Goal: Information Seeking & Learning: Obtain resource

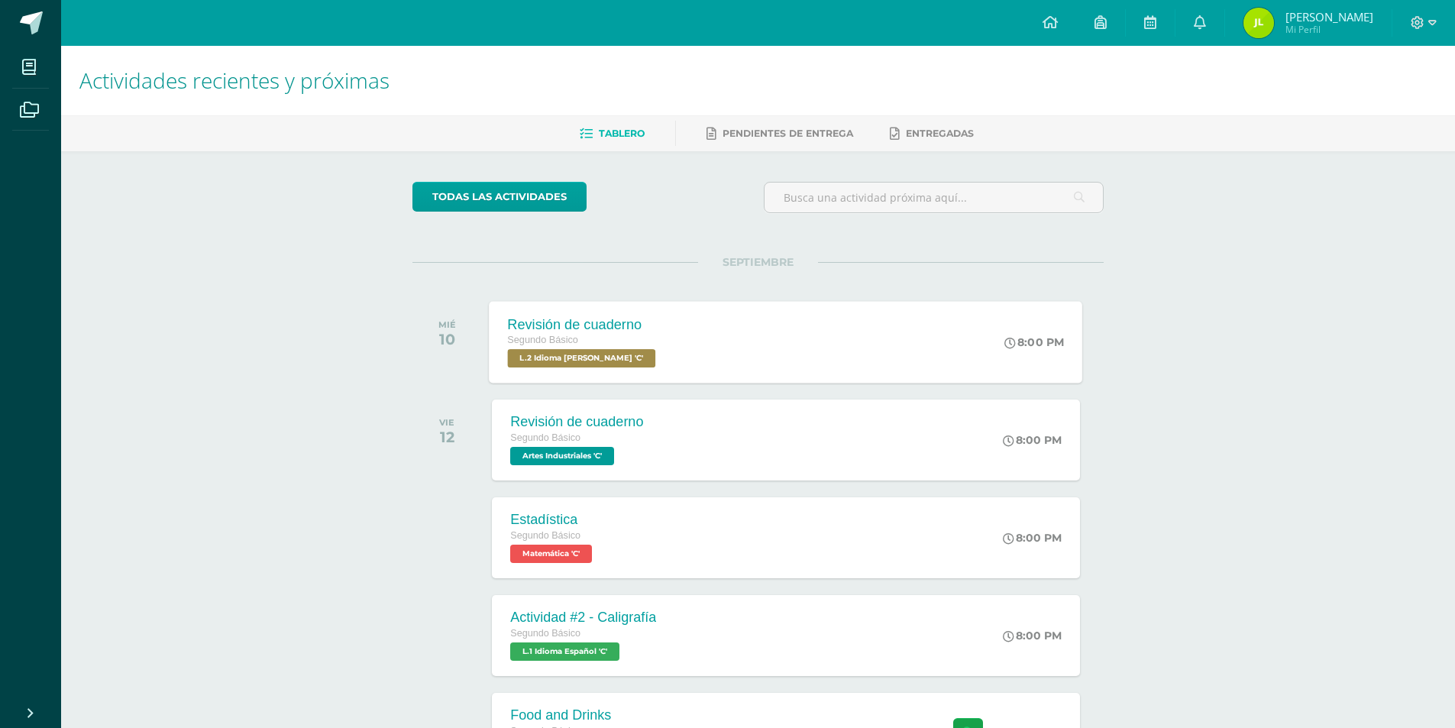
click at [516, 364] on span "L.2 Idioma [PERSON_NAME] 'C'" at bounding box center [582, 358] width 148 height 18
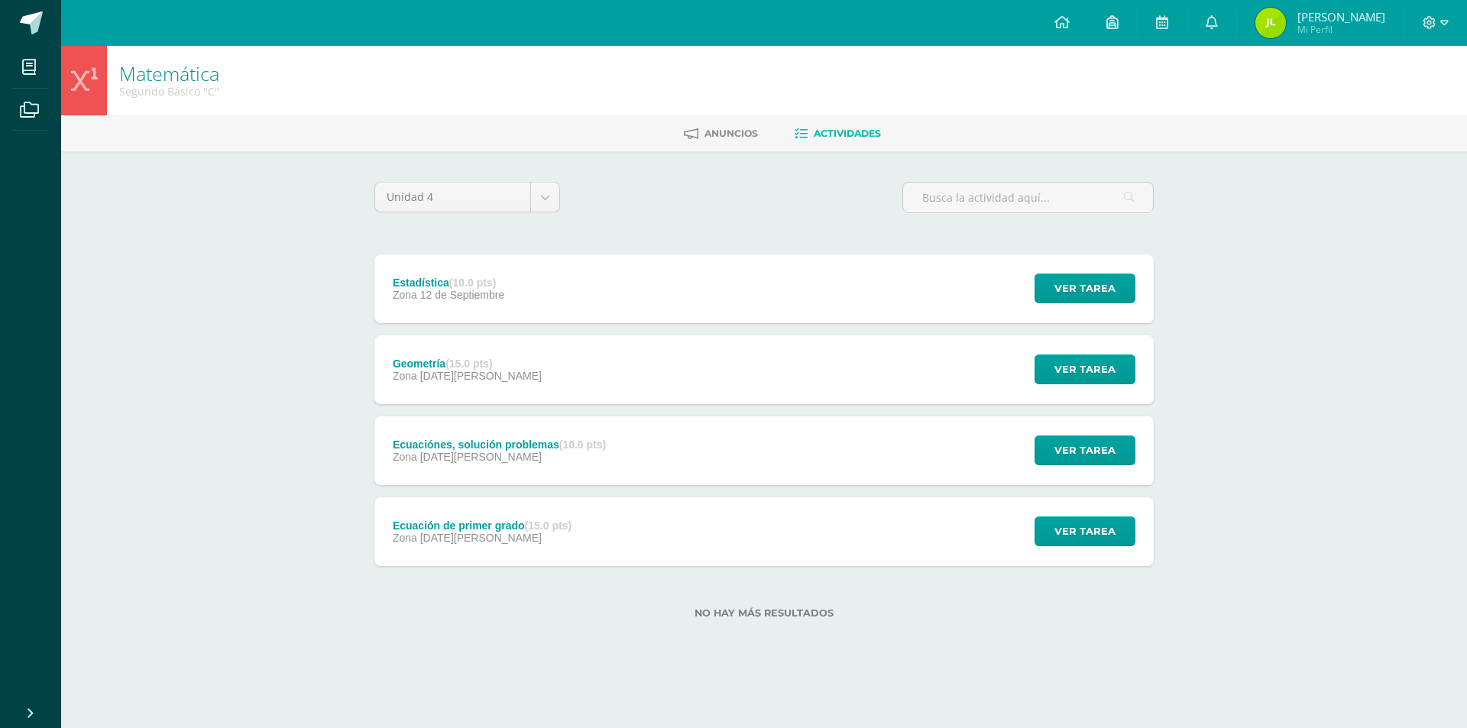
click at [1460, 10] on div at bounding box center [1435, 23] width 63 height 46
click at [1451, 23] on div at bounding box center [1435, 23] width 63 height 46
click at [1449, 25] on div at bounding box center [1435, 23] width 63 height 46
click at [1438, 17] on span at bounding box center [1435, 23] width 26 height 17
click at [1366, 105] on span "Cerrar sesión" at bounding box center [1395, 104] width 69 height 15
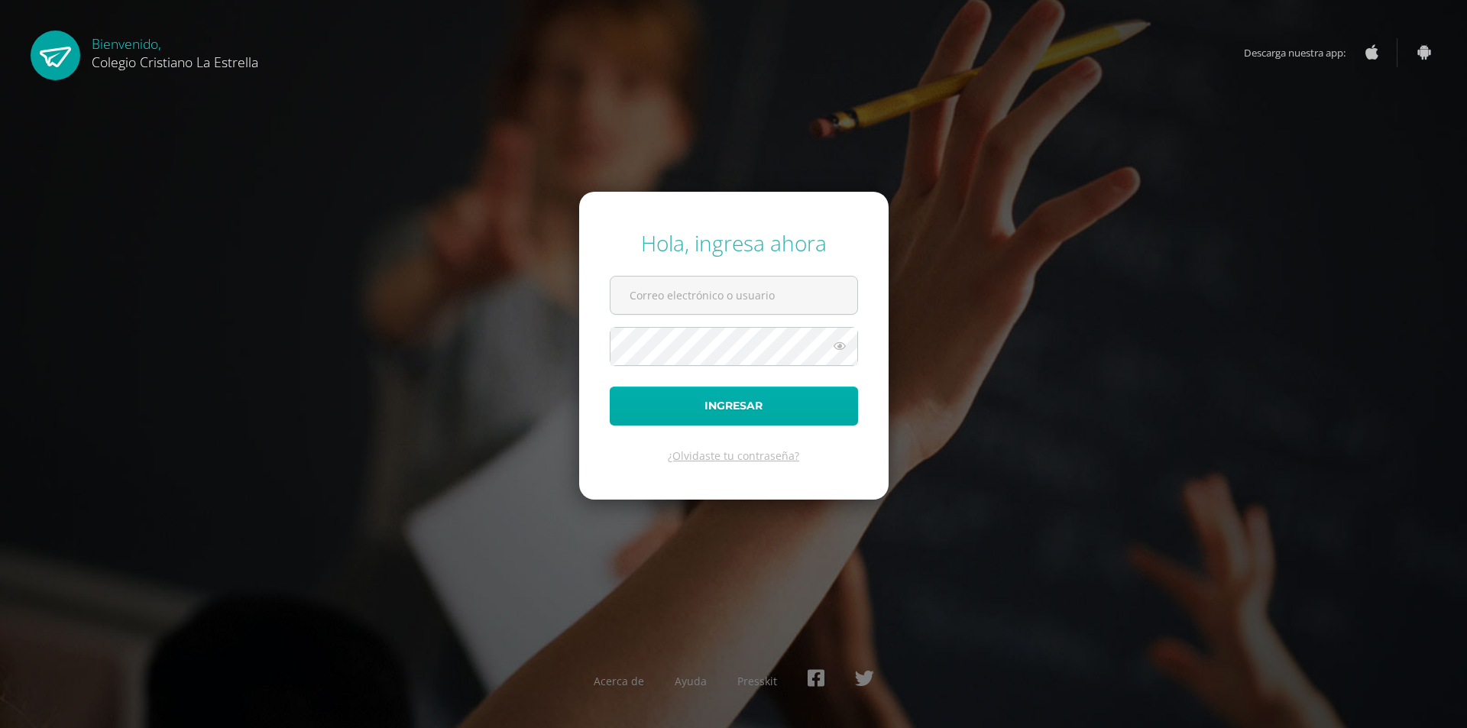
type input "307@laestrella.edu.gt"
click at [754, 396] on button "Ingresar" at bounding box center [734, 406] width 248 height 39
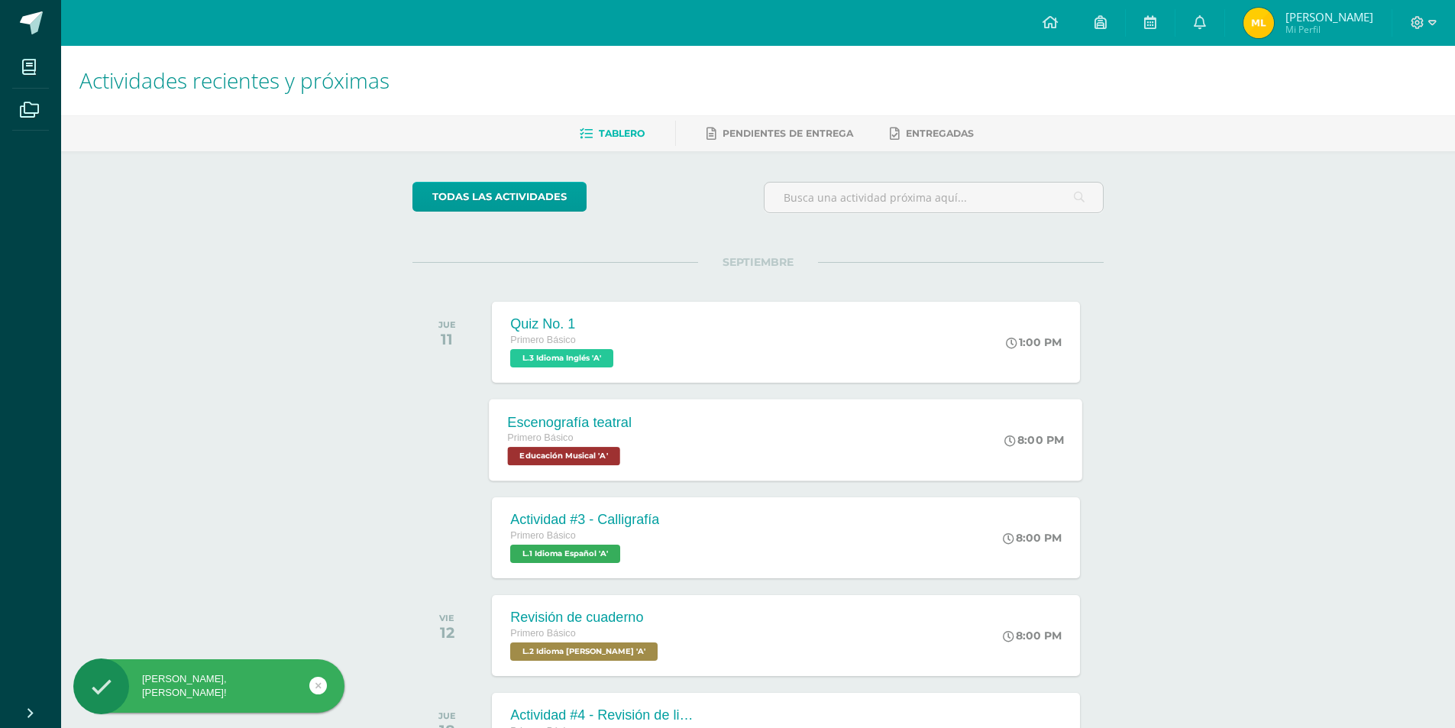
scroll to position [76, 0]
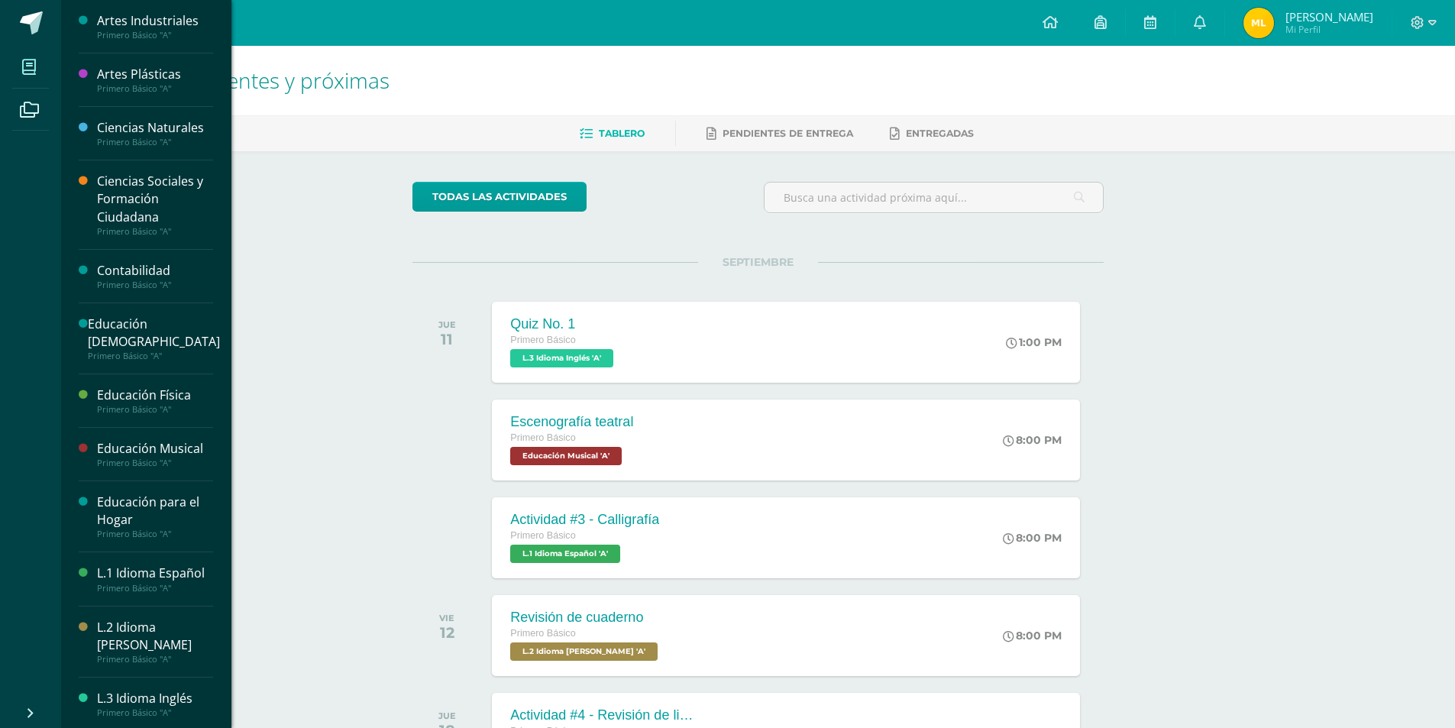
click at [42, 63] on span at bounding box center [29, 67] width 34 height 34
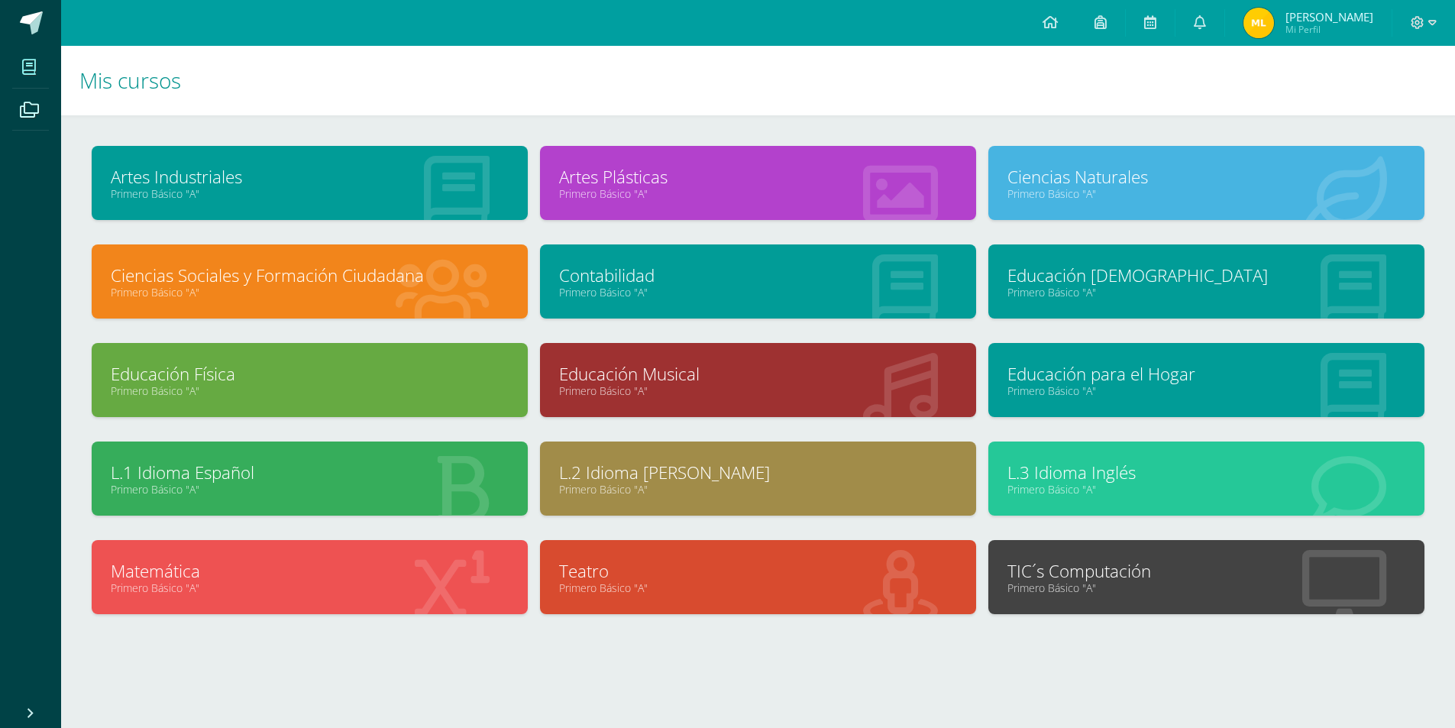
click at [691, 300] on div "Contabilidad Primero Básico "A"" at bounding box center [758, 281] width 436 height 74
click at [689, 280] on link "Contabilidad" at bounding box center [758, 276] width 398 height 24
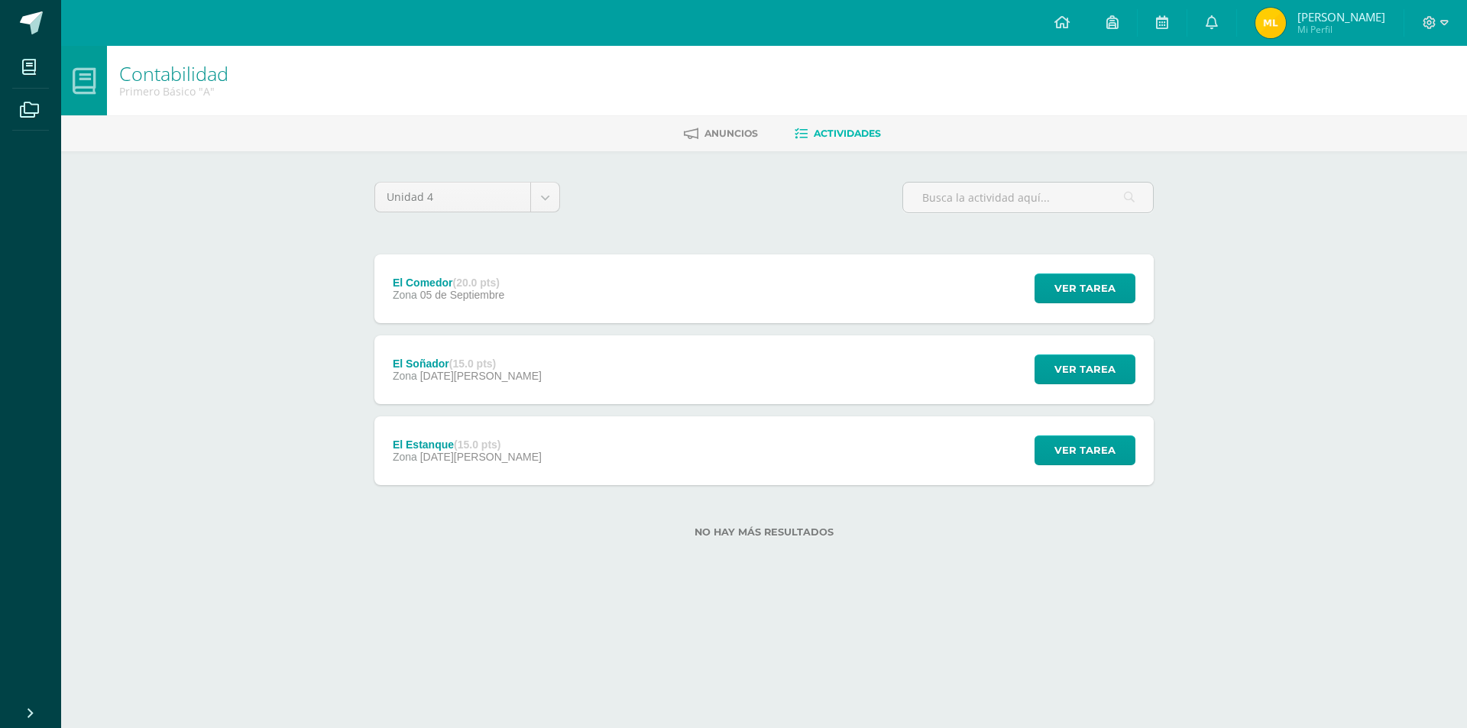
click at [567, 438] on div "El Estanque (15.0 pts) Zona 22 de Agosto Ver tarea El Estanque Contabilidad Car…" at bounding box center [763, 450] width 779 height 69
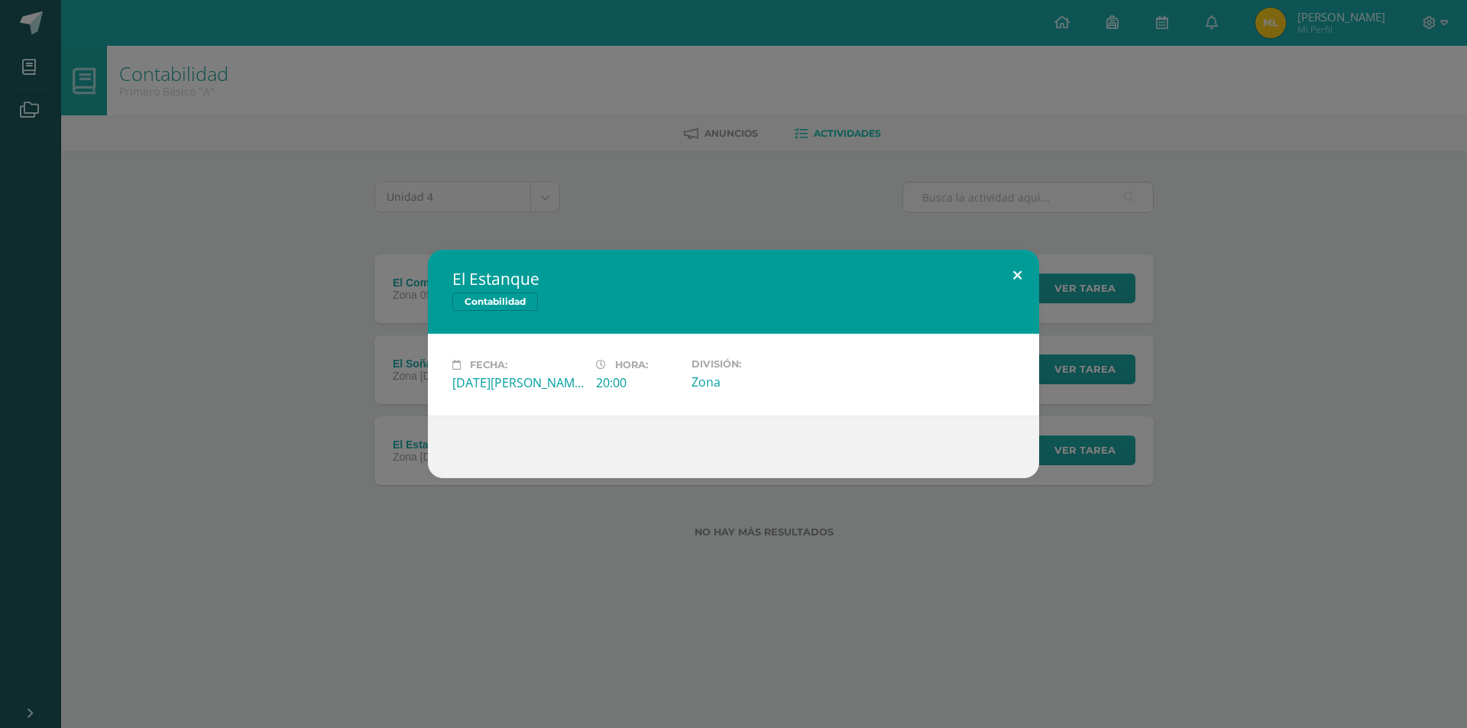
click at [1016, 275] on button at bounding box center [1017, 276] width 44 height 52
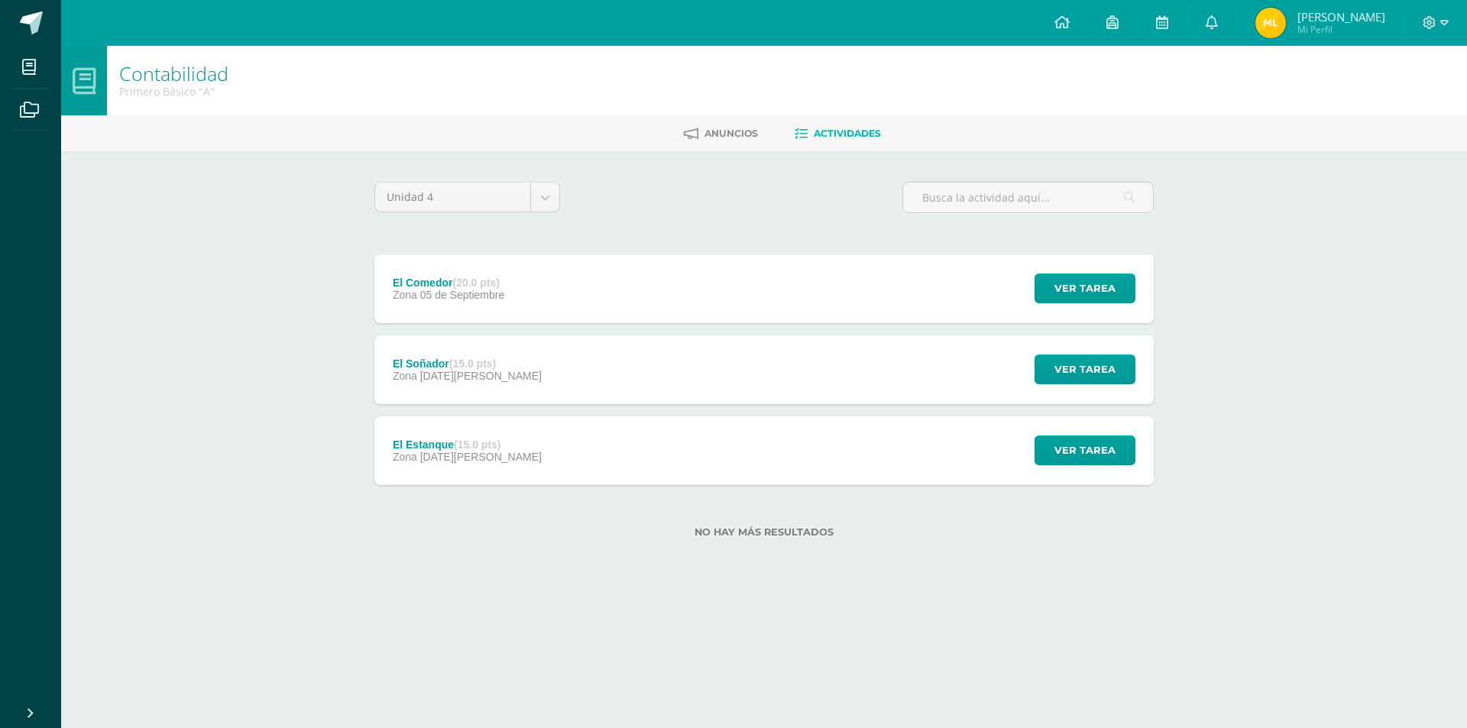
click at [780, 448] on div "El Estanque (15.0 pts) Zona 22 de Agosto Ver tarea El Estanque Contabilidad Fec…" at bounding box center [763, 450] width 779 height 69
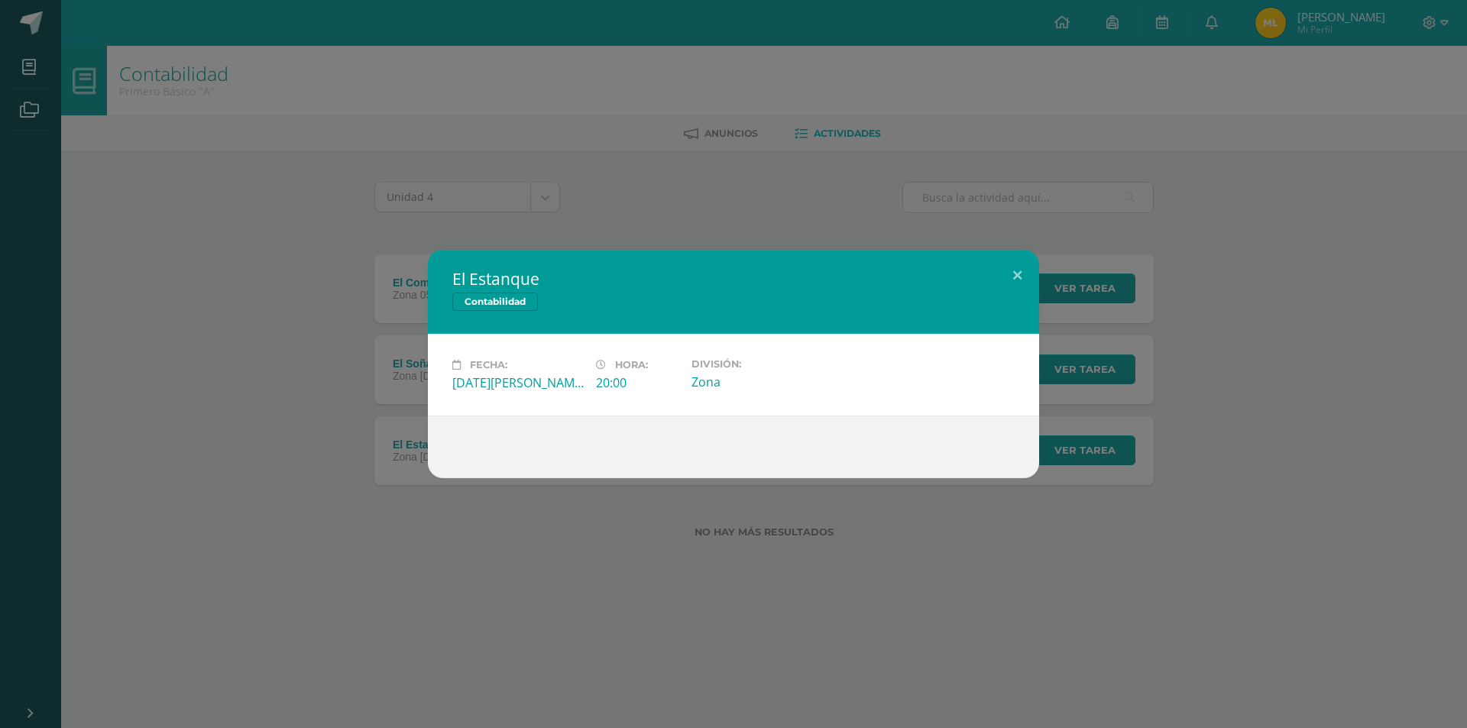
click at [789, 429] on div at bounding box center [733, 447] width 611 height 63
click at [1009, 280] on button at bounding box center [1017, 276] width 44 height 52
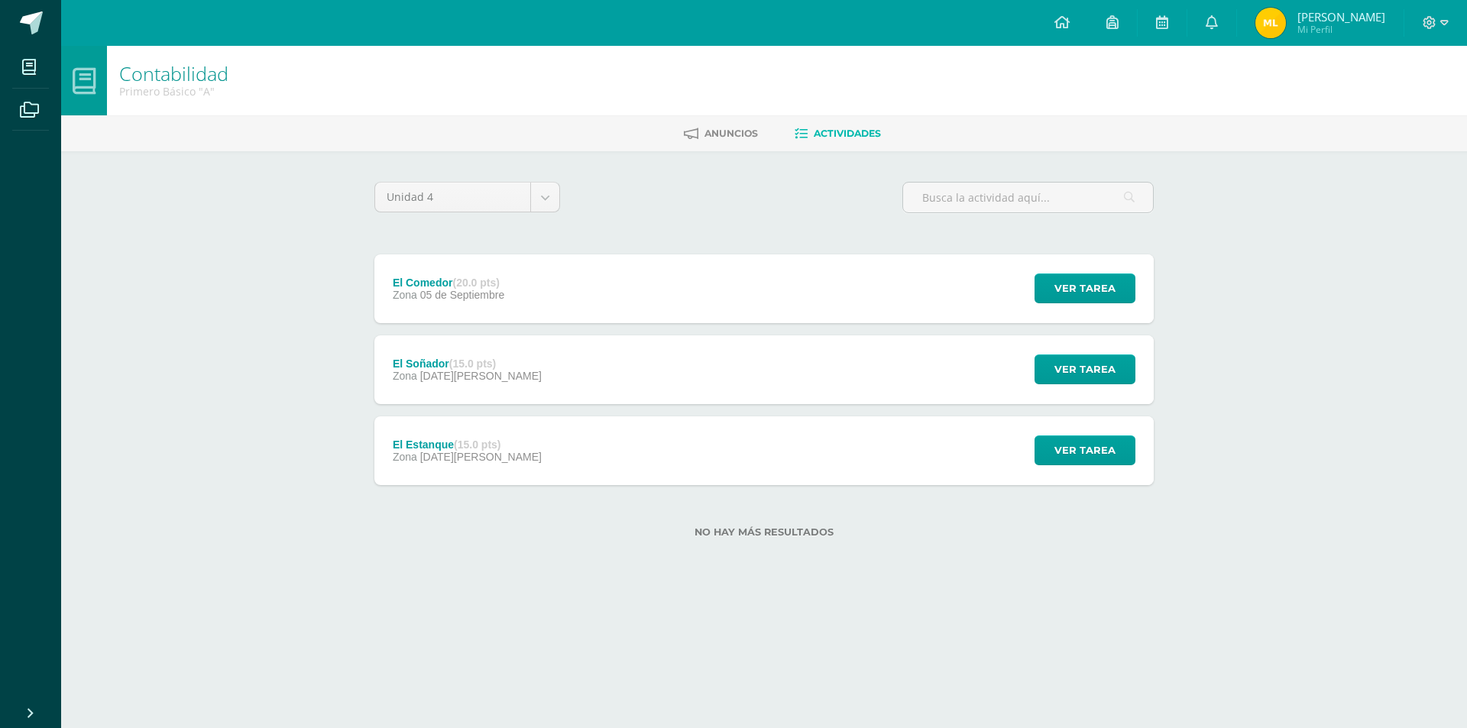
click at [649, 383] on div "El Soñador (15.0 pts) Zona 29 de Agosto Ver tarea El Soñador Contabilidad Carga…" at bounding box center [763, 369] width 779 height 69
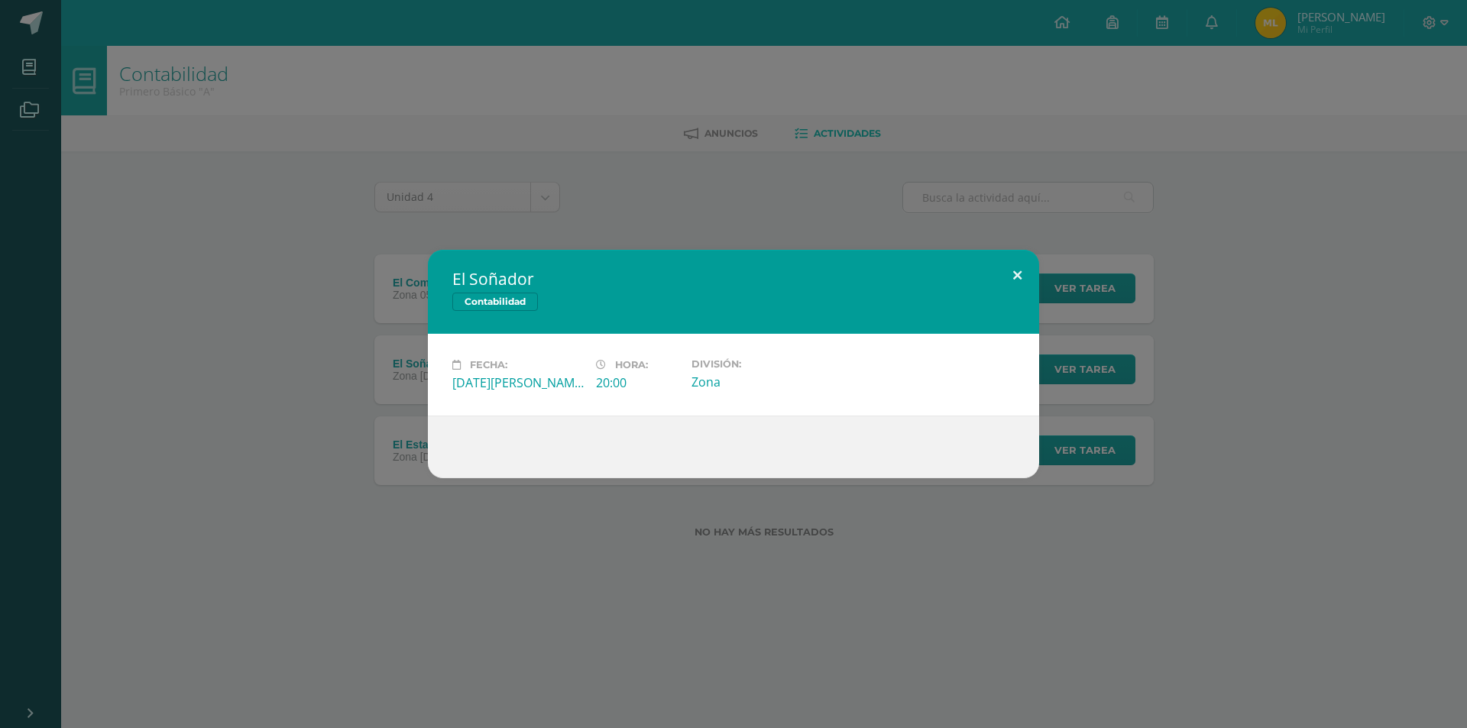
click at [1020, 267] on button at bounding box center [1017, 276] width 44 height 52
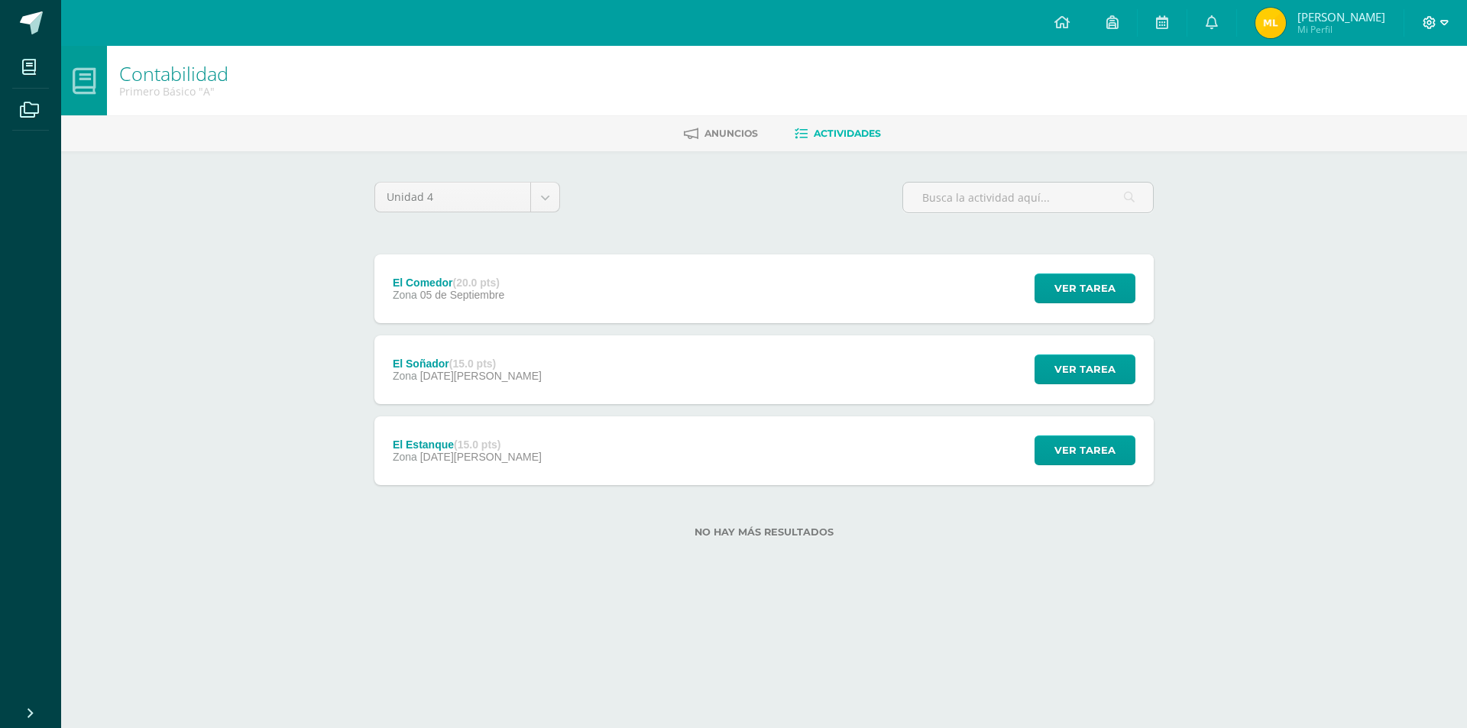
click at [1445, 22] on icon at bounding box center [1444, 23] width 8 height 14
click at [1421, 105] on span "Cerrar sesión" at bounding box center [1396, 104] width 69 height 15
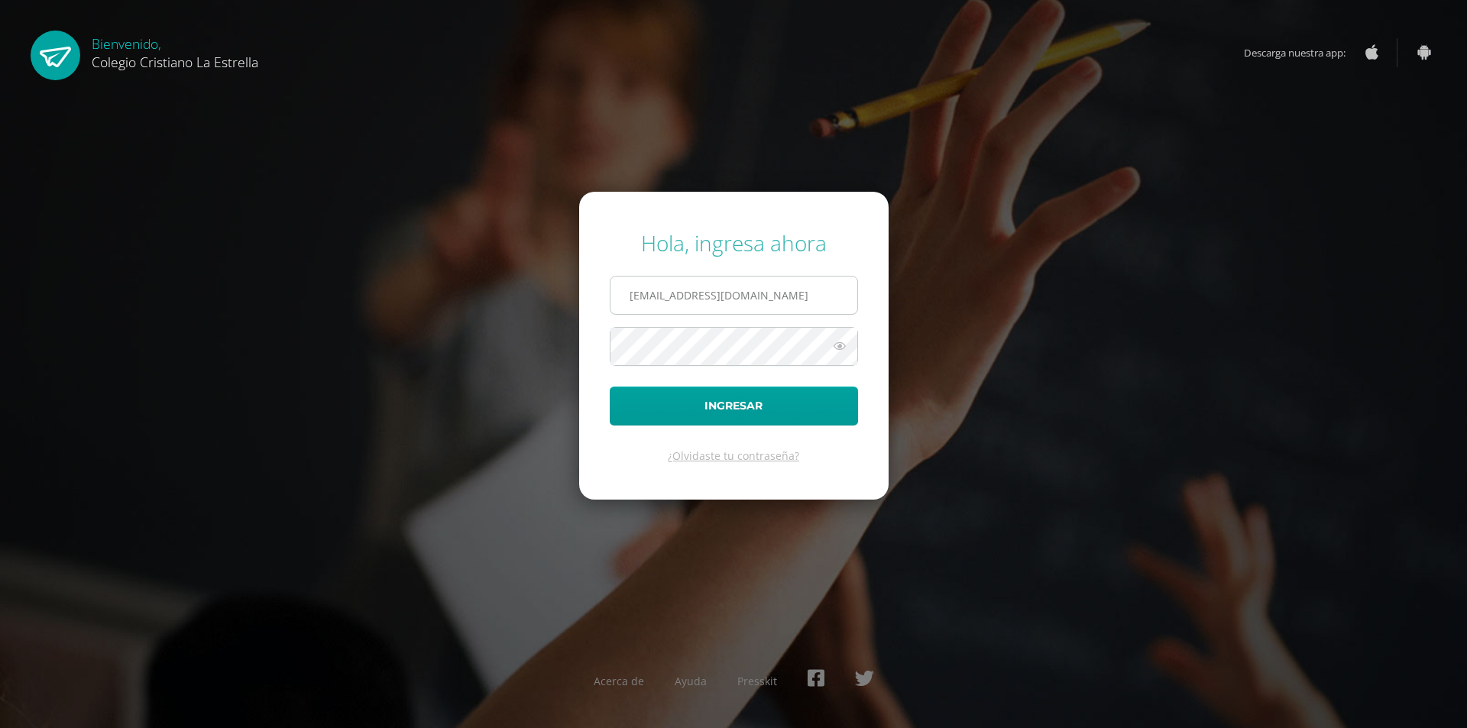
click at [643, 295] on input "[EMAIL_ADDRESS][DOMAIN_NAME]" at bounding box center [733, 295] width 247 height 37
click at [649, 293] on input "[EMAIL_ADDRESS][DOMAIN_NAME]" at bounding box center [733, 295] width 247 height 37
type input "320@laestrella.edu.gt"
click at [610, 387] on button "Ingresar" at bounding box center [734, 406] width 248 height 39
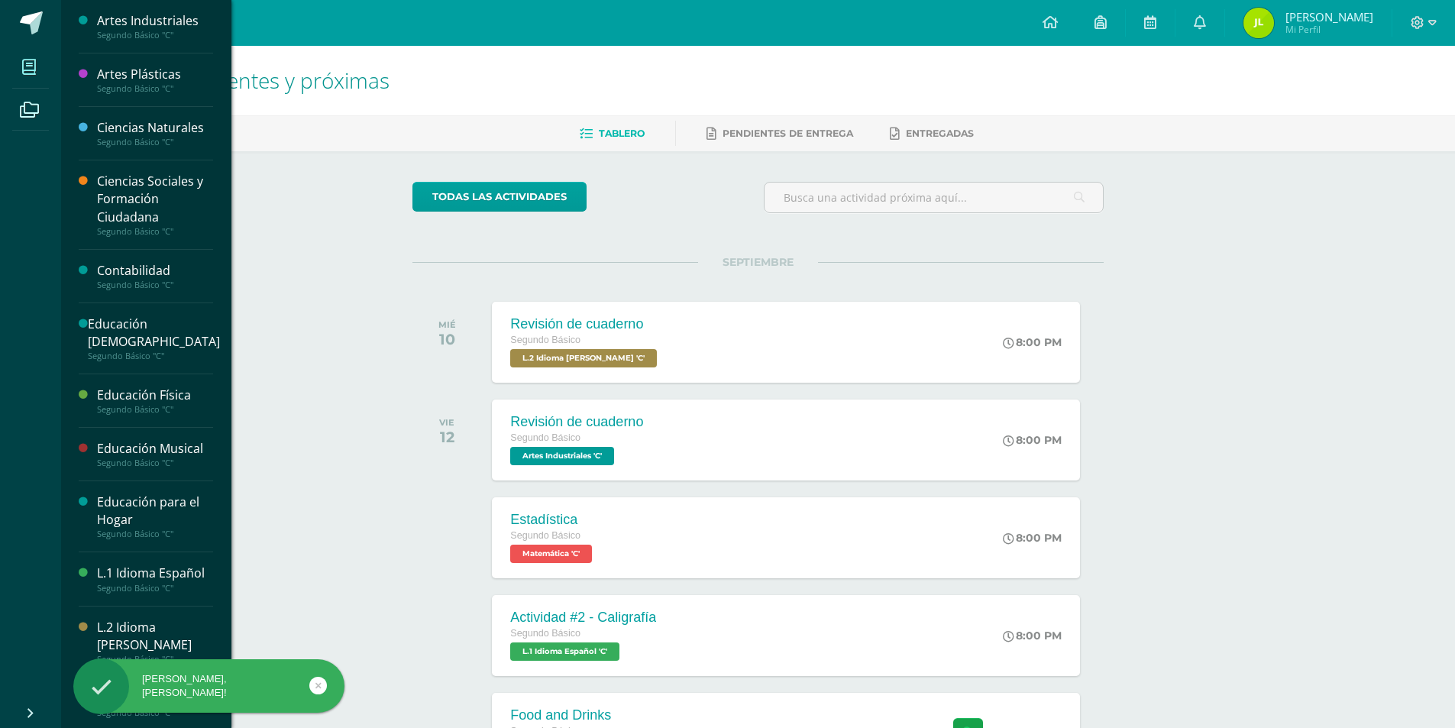
click at [34, 67] on icon at bounding box center [29, 67] width 14 height 15
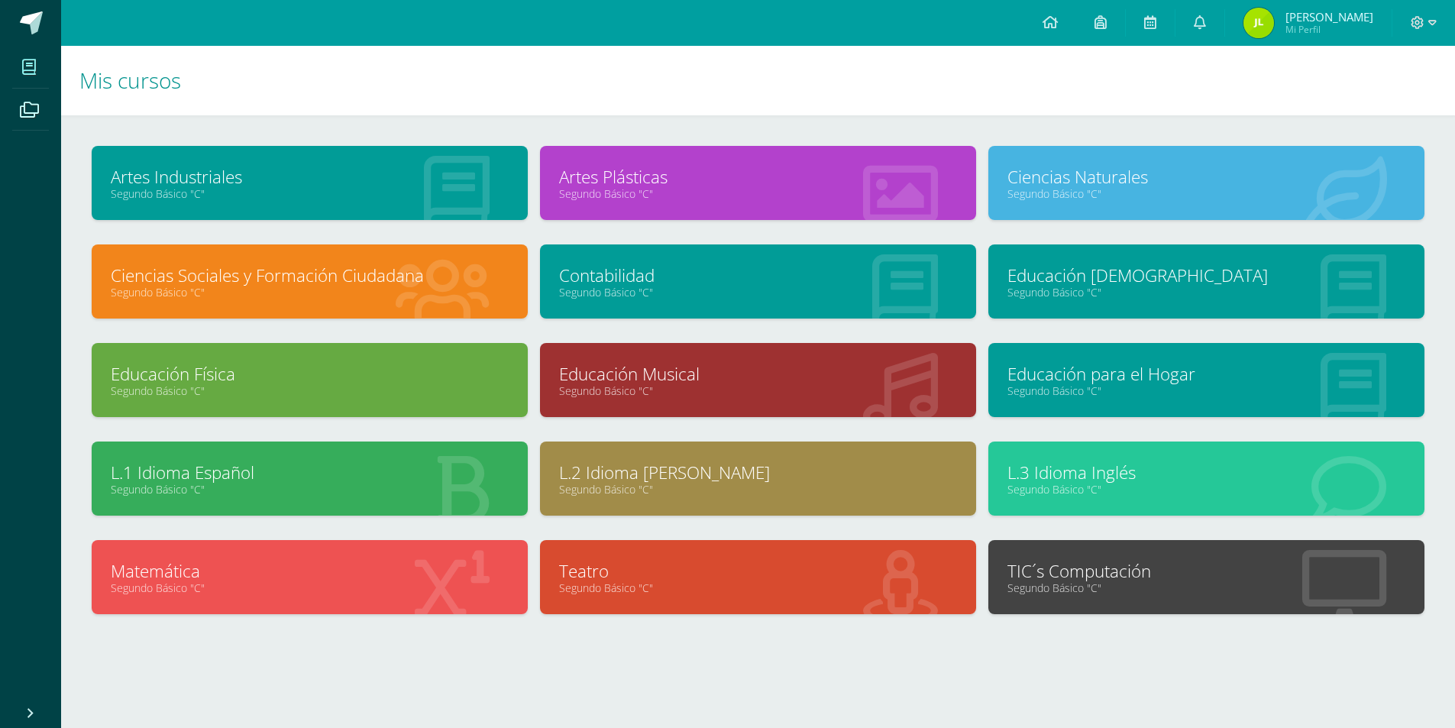
click at [756, 296] on link "Segundo Básico "C"" at bounding box center [758, 292] width 398 height 15
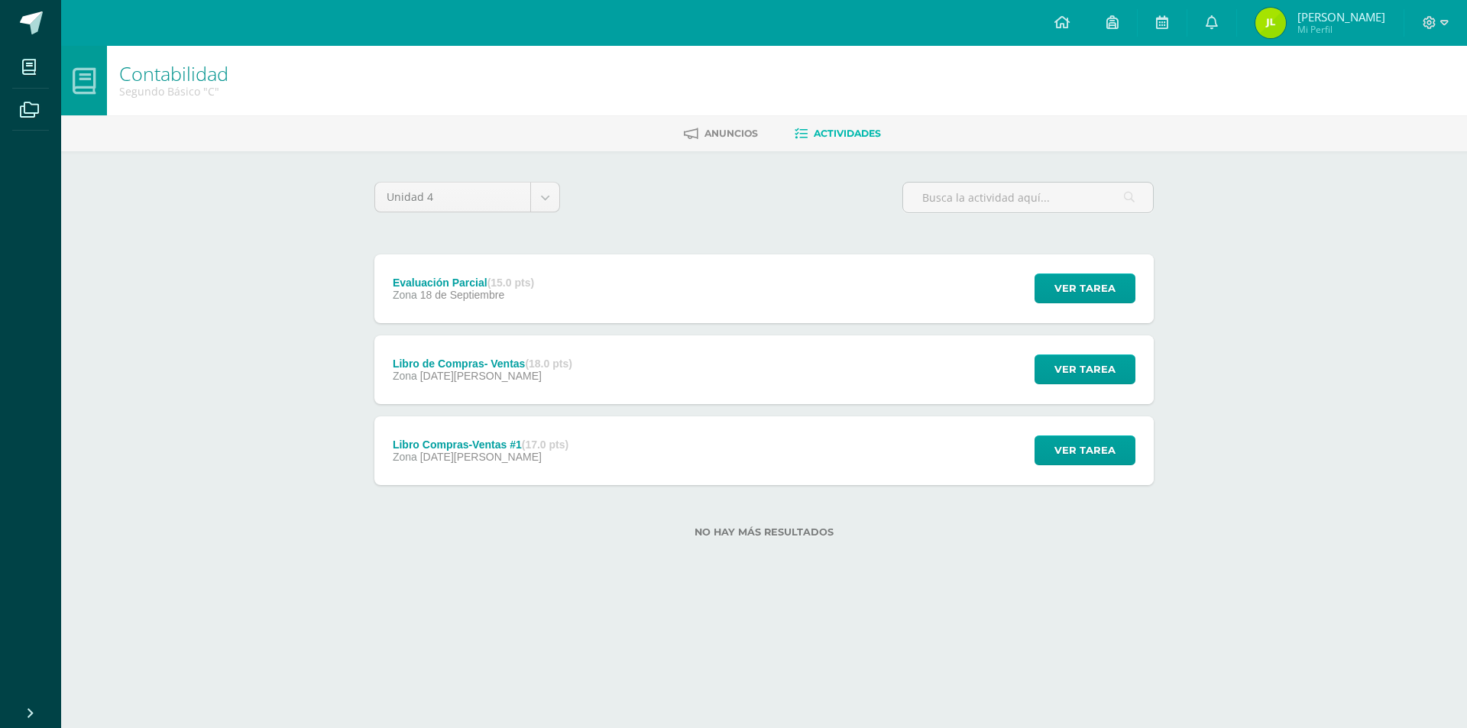
click at [612, 446] on div "Libro Compras-Ventas #1 (17.0 pts) Zona 13 de Agosto Ver tarea Libro Compras-Ve…" at bounding box center [763, 450] width 779 height 69
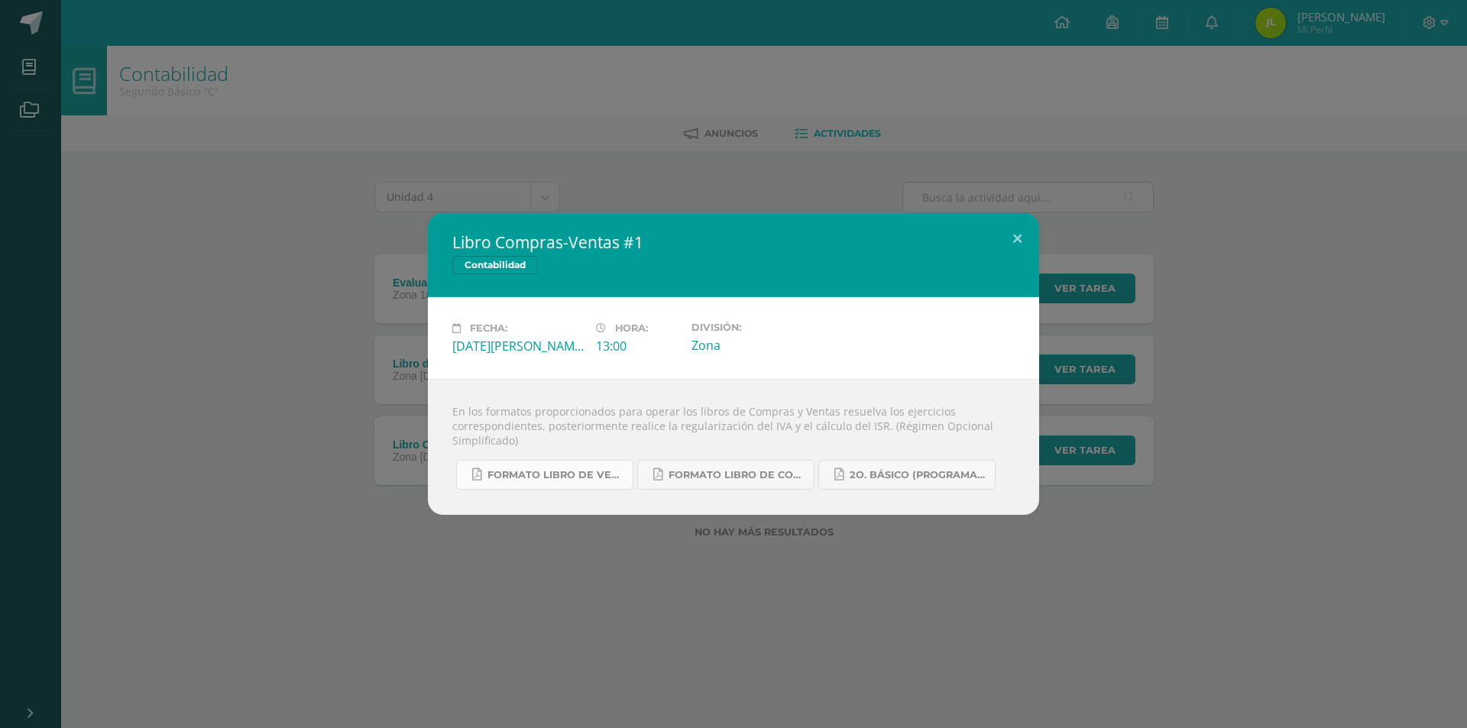
click at [596, 477] on span "Formato Libro de Ventas.pdf" at bounding box center [556, 475] width 138 height 12
click at [759, 471] on span "Formato Libro de Compras.pdf" at bounding box center [737, 475] width 138 height 12
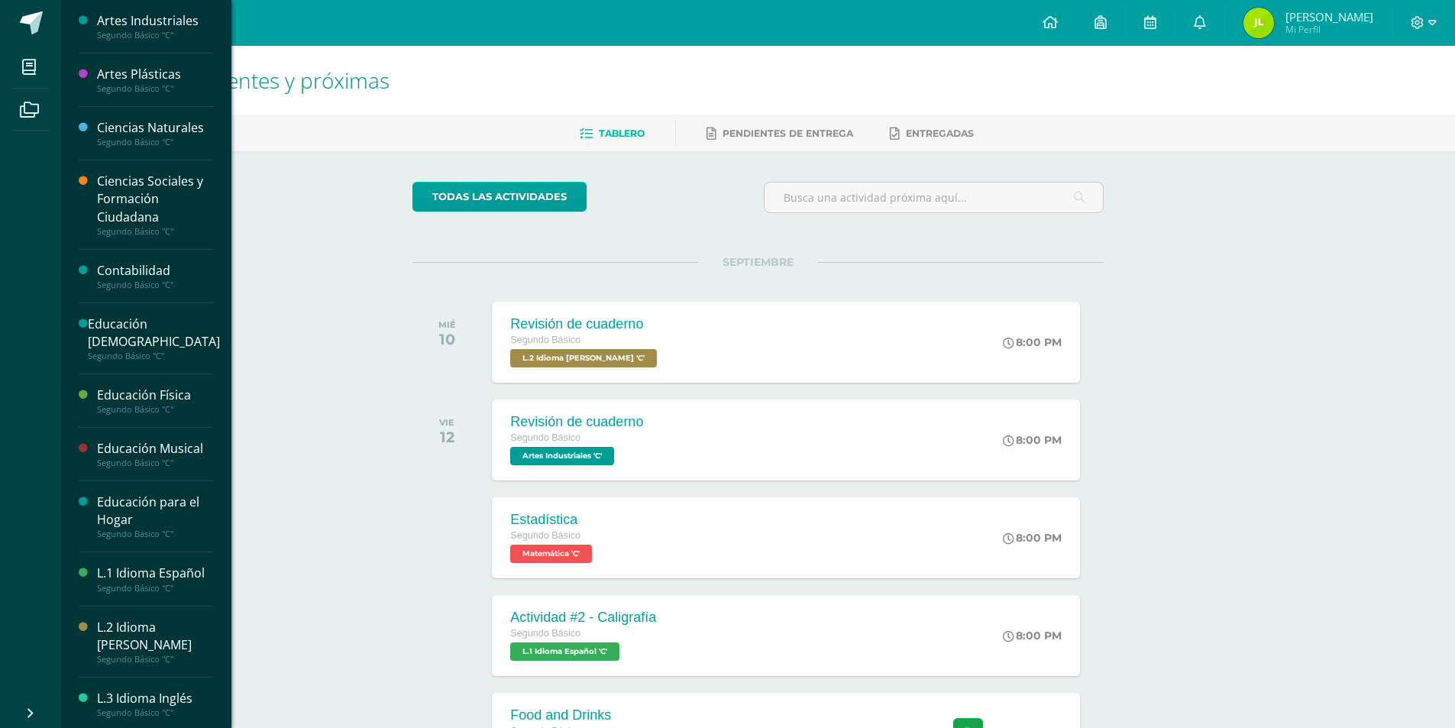
click at [151, 266] on div "Contabilidad" at bounding box center [155, 271] width 116 height 18
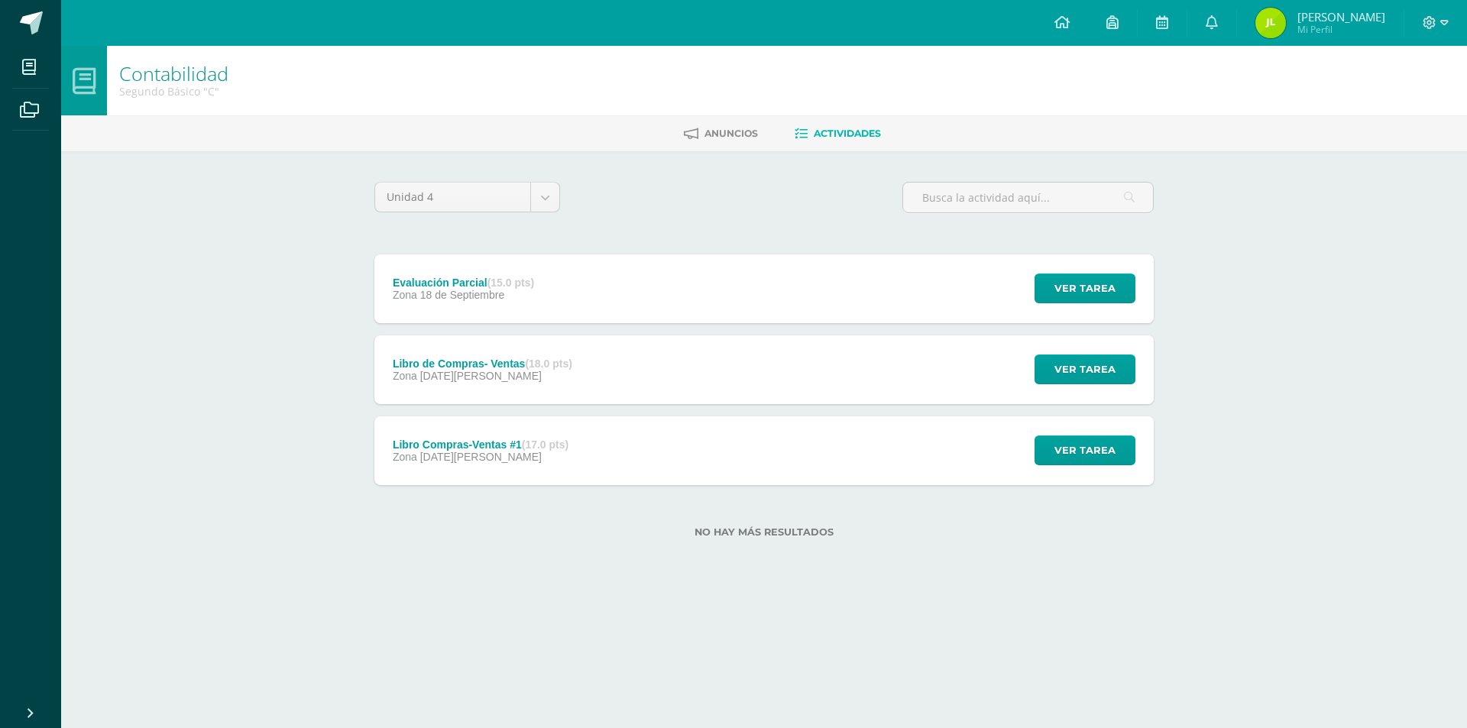
click at [627, 364] on div "Libro de Compras- Ventas (18.0 pts) Zona [DATE][PERSON_NAME] Ver tarea Libro de…" at bounding box center [763, 369] width 779 height 69
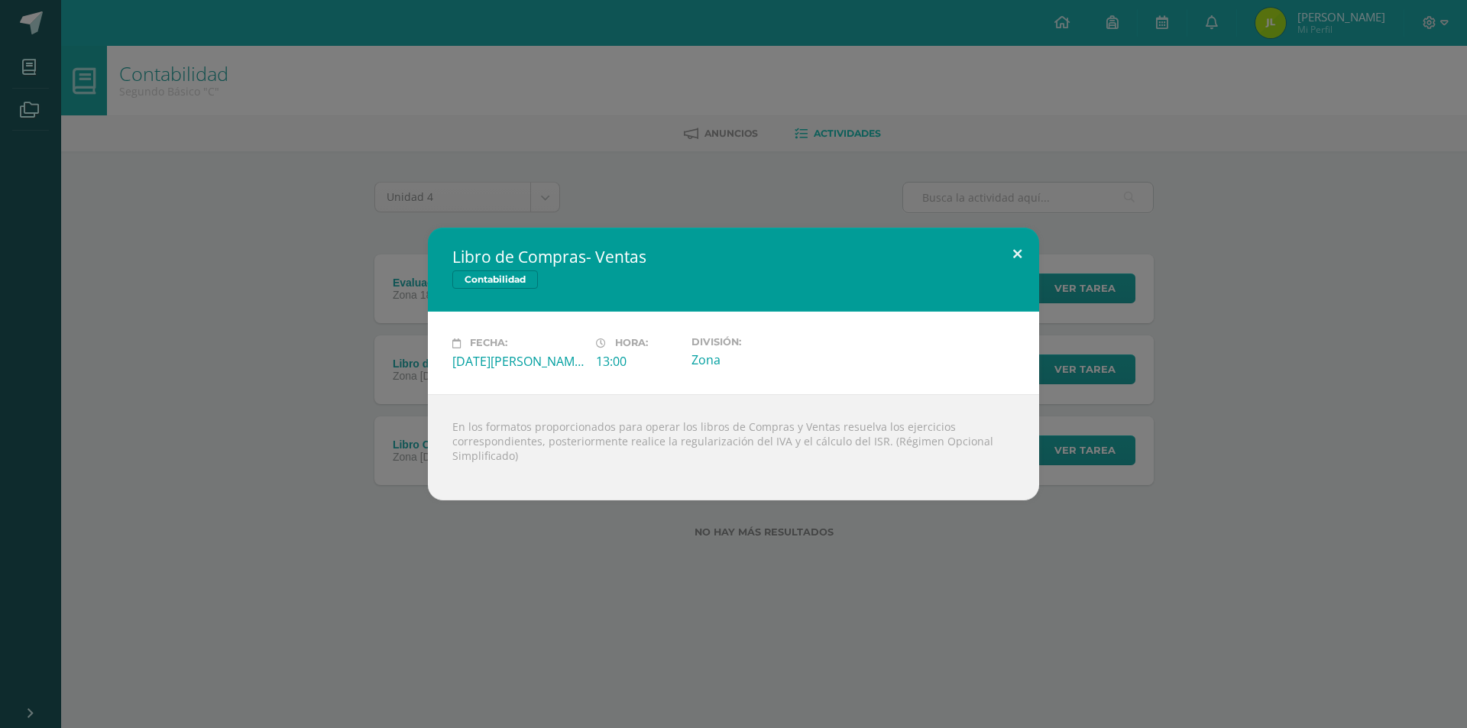
click at [1007, 249] on button at bounding box center [1017, 254] width 44 height 52
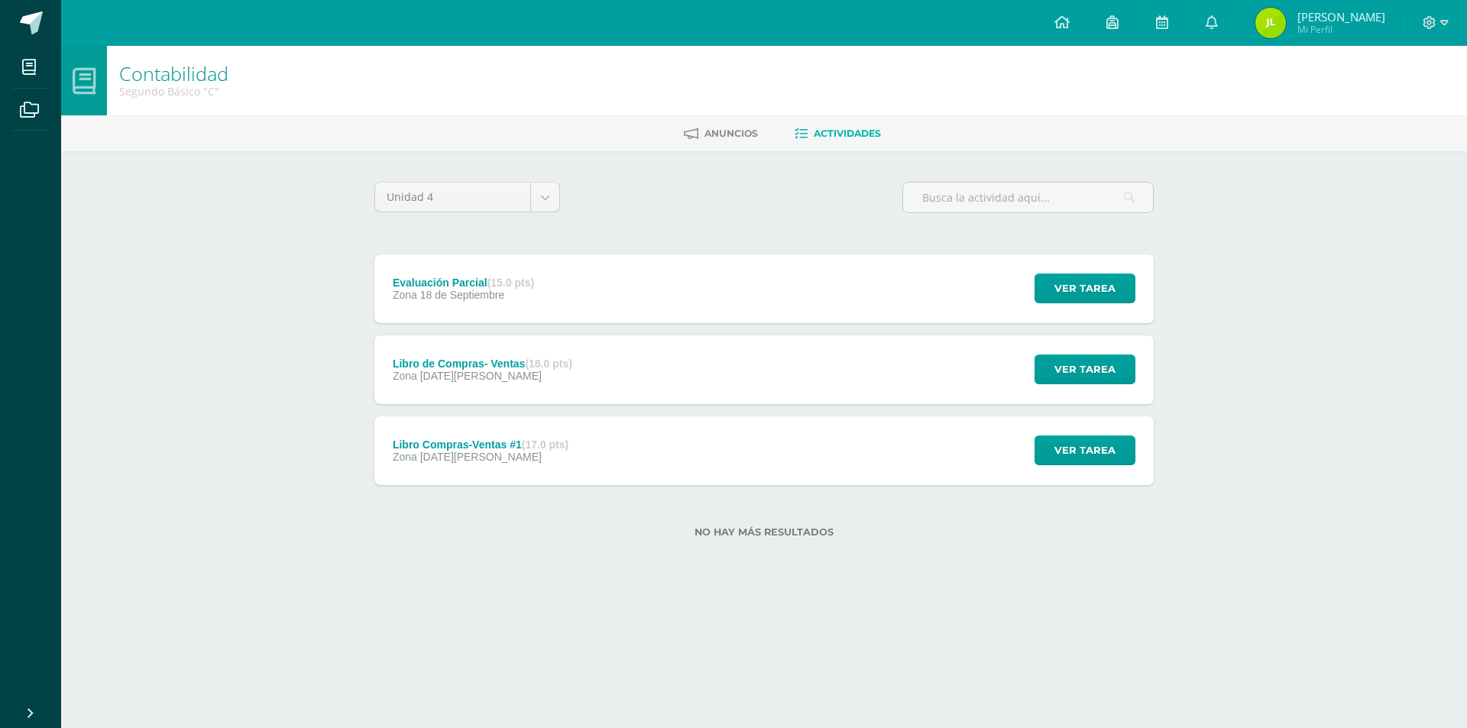
click at [744, 461] on div "Libro Compras-Ventas #1 (17.0 pts) Zona 13 de Agosto Ver tarea Libro Compras-Ve…" at bounding box center [763, 450] width 779 height 69
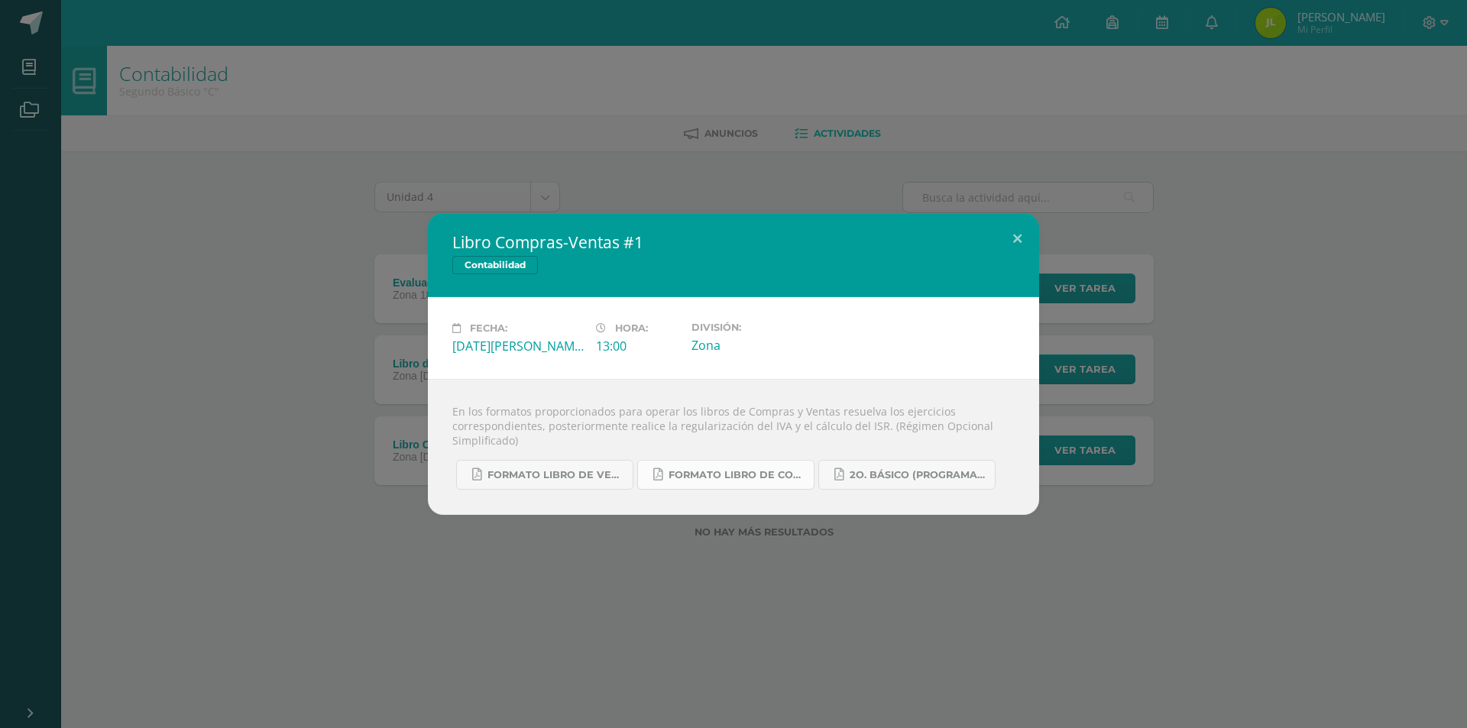
click at [742, 471] on span "Formato Libro de Compras.pdf" at bounding box center [737, 475] width 138 height 12
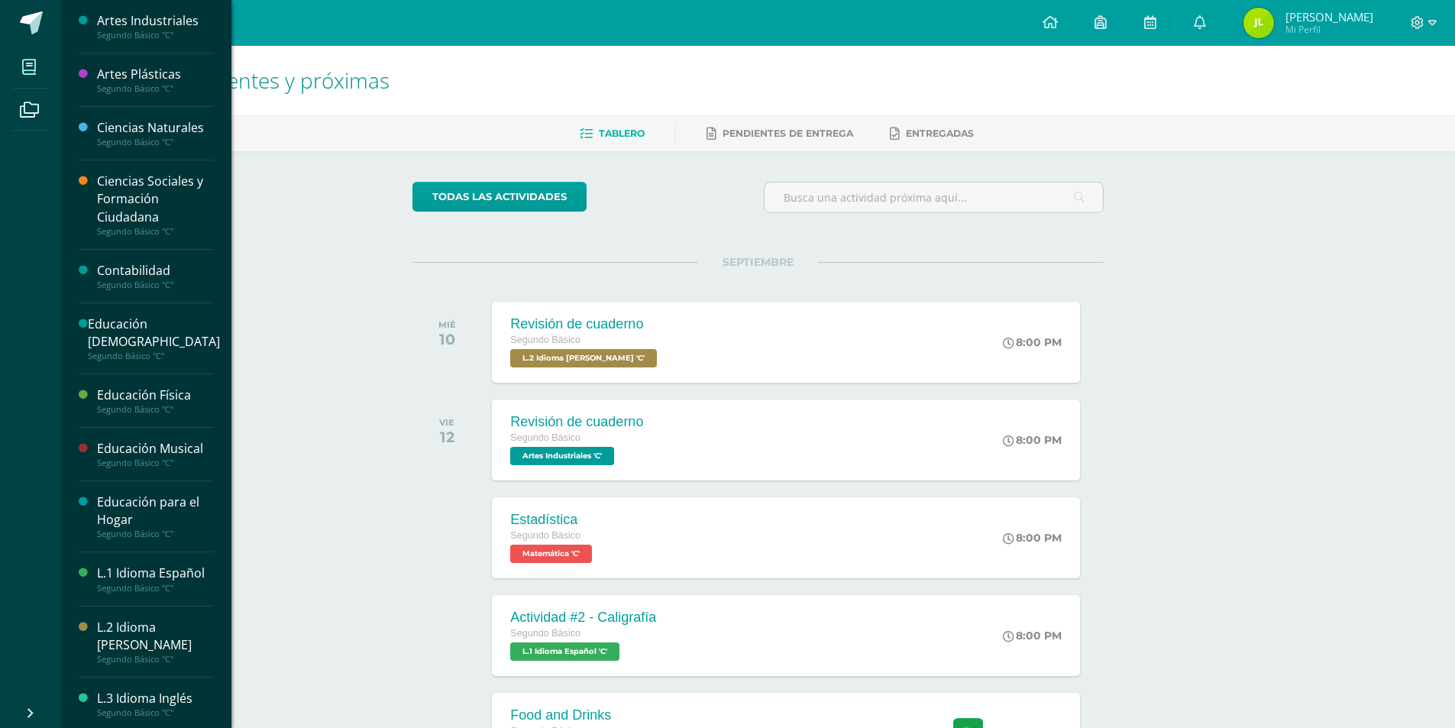
click at [40, 63] on span at bounding box center [29, 67] width 34 height 34
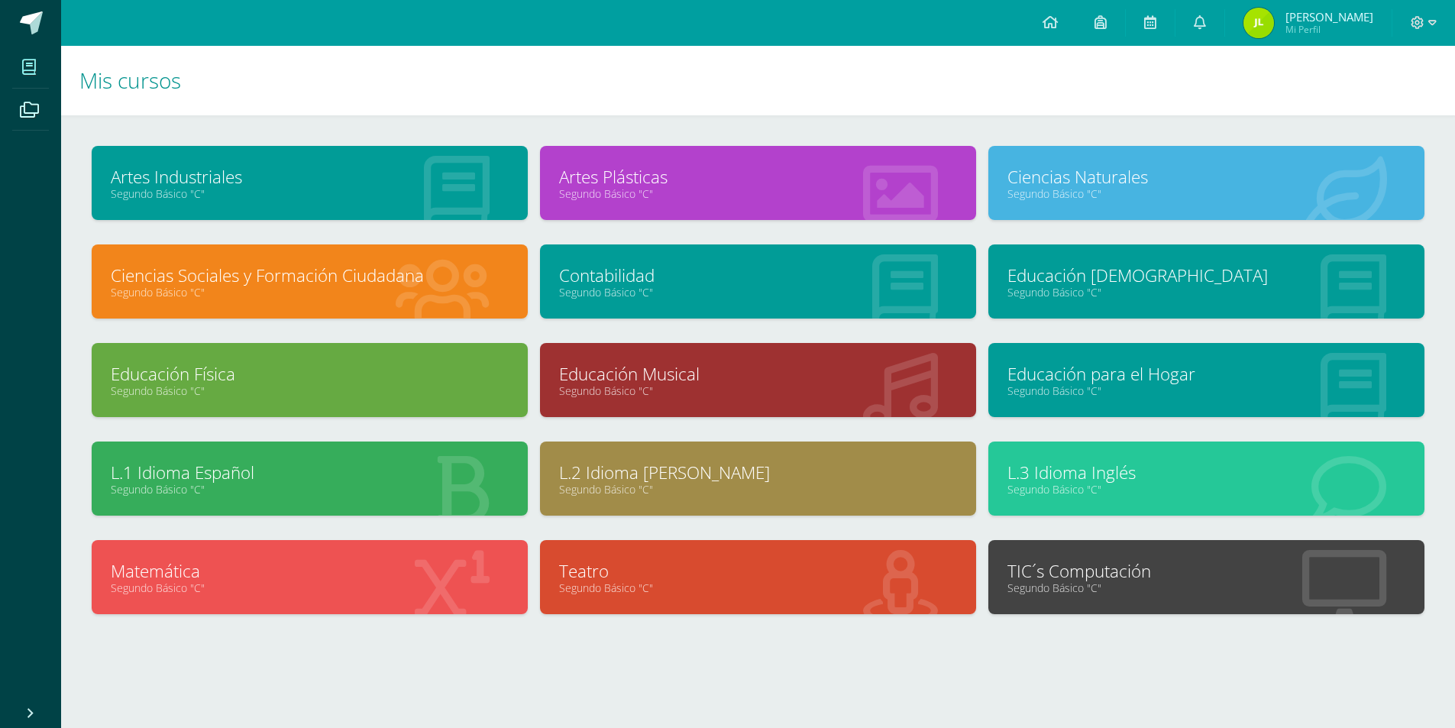
click at [900, 308] on icon at bounding box center [905, 291] width 66 height 75
click at [841, 297] on link "Segundo Básico "C"" at bounding box center [758, 292] width 398 height 15
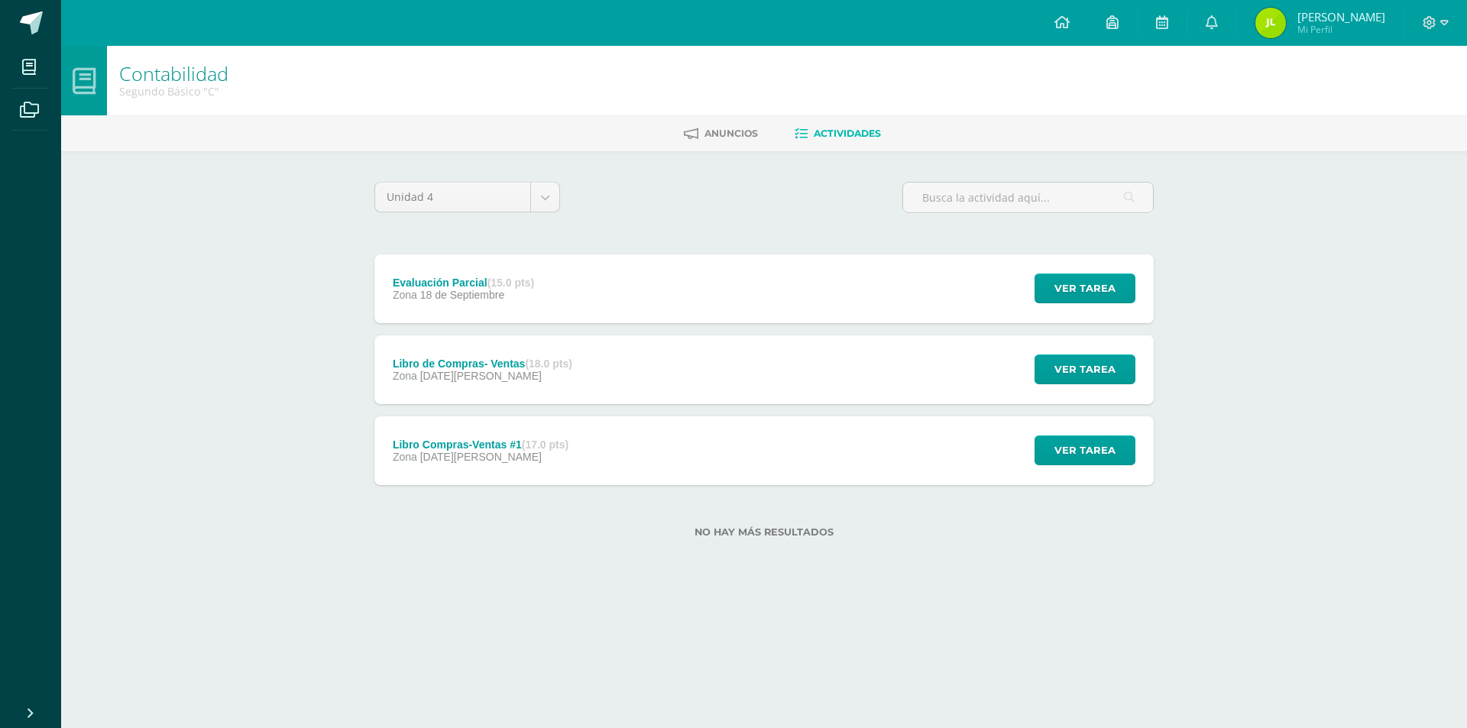
click at [694, 445] on div "Libro Compras-Ventas #1 (17.0 pts) Zona 13 de Agosto Ver tarea Libro Compras-Ve…" at bounding box center [763, 450] width 779 height 69
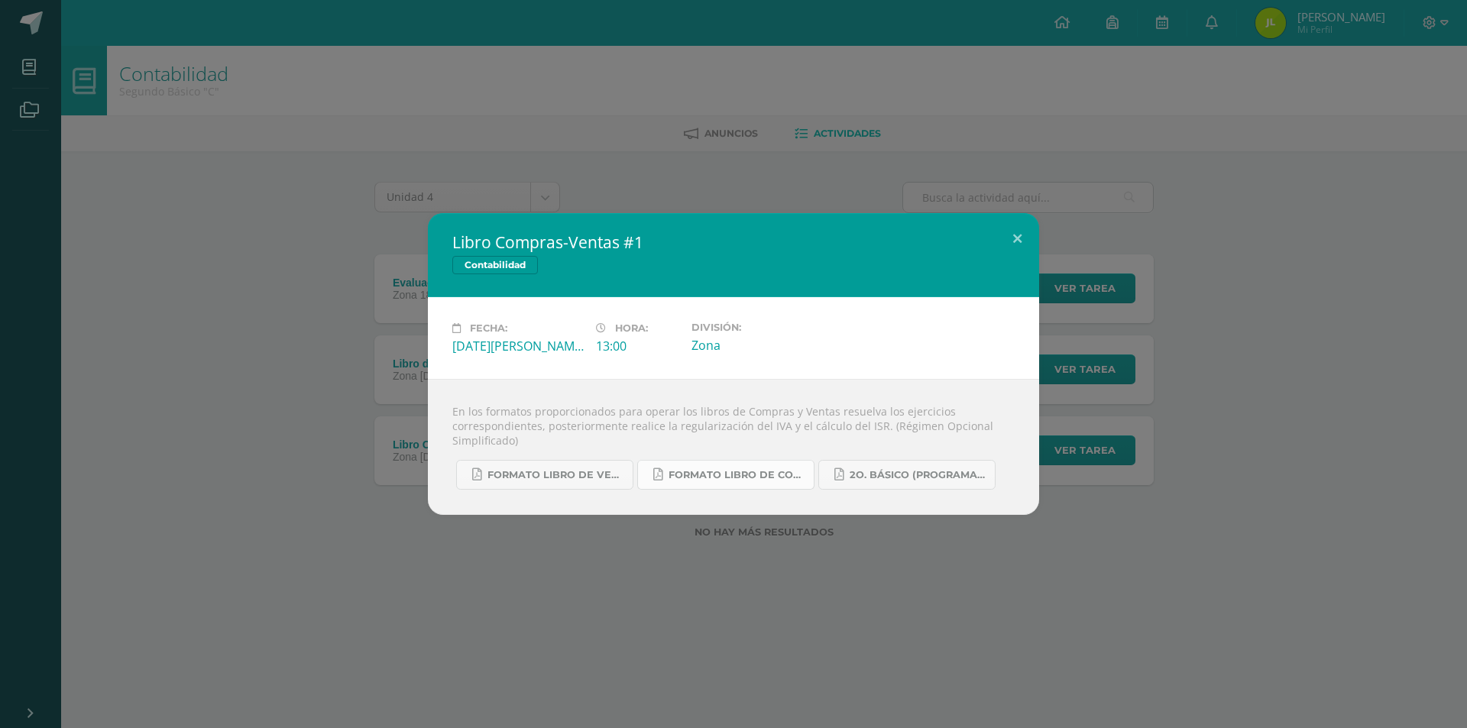
click at [730, 471] on span "Formato Libro de Compras.pdf" at bounding box center [737, 475] width 138 height 12
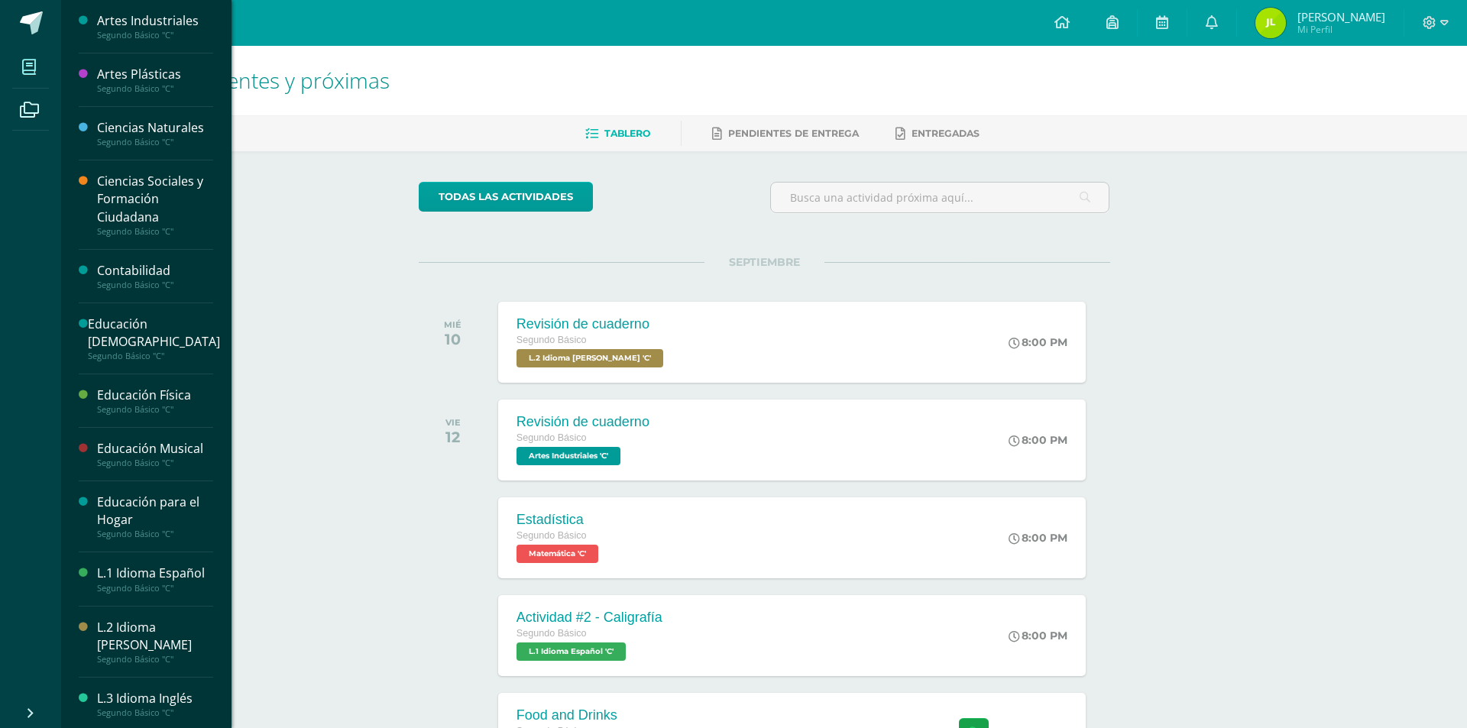
click at [28, 71] on icon at bounding box center [29, 67] width 14 height 15
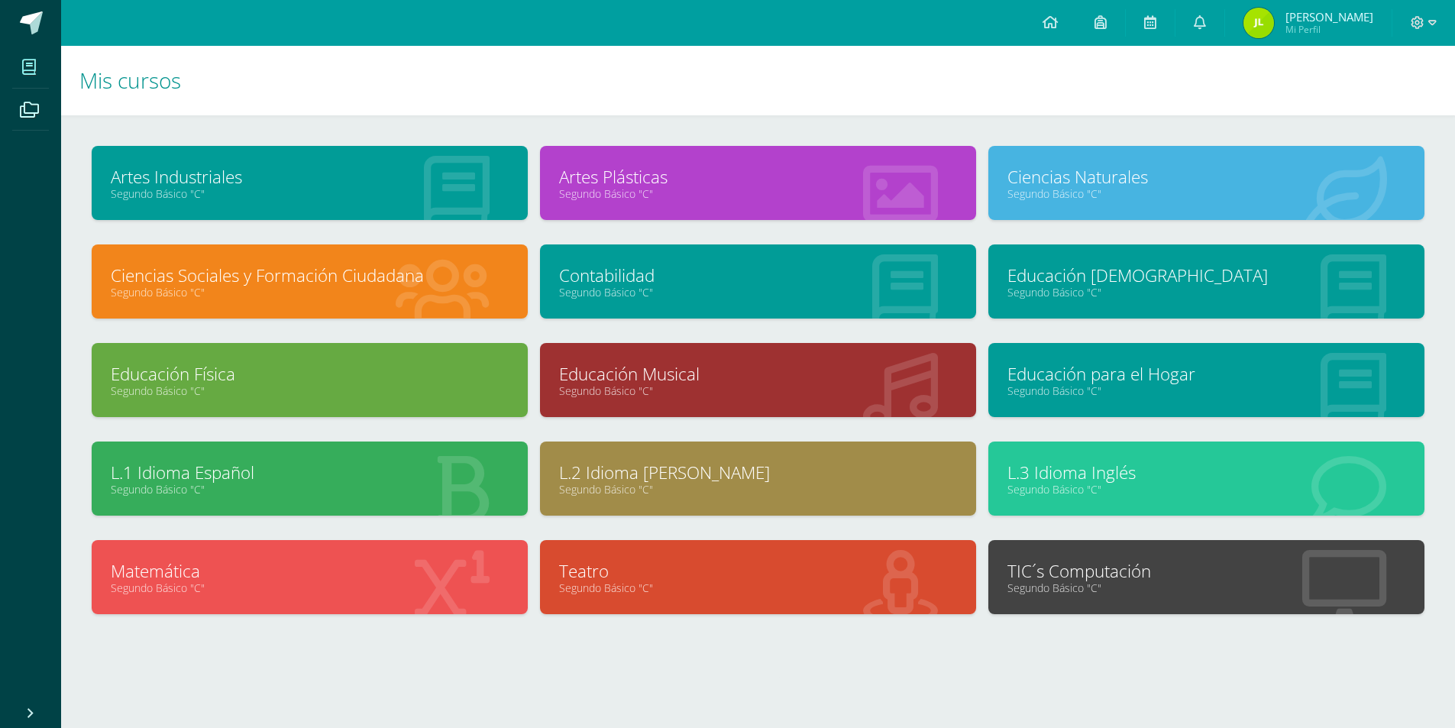
click at [775, 270] on link "Contabilidad" at bounding box center [758, 276] width 398 height 24
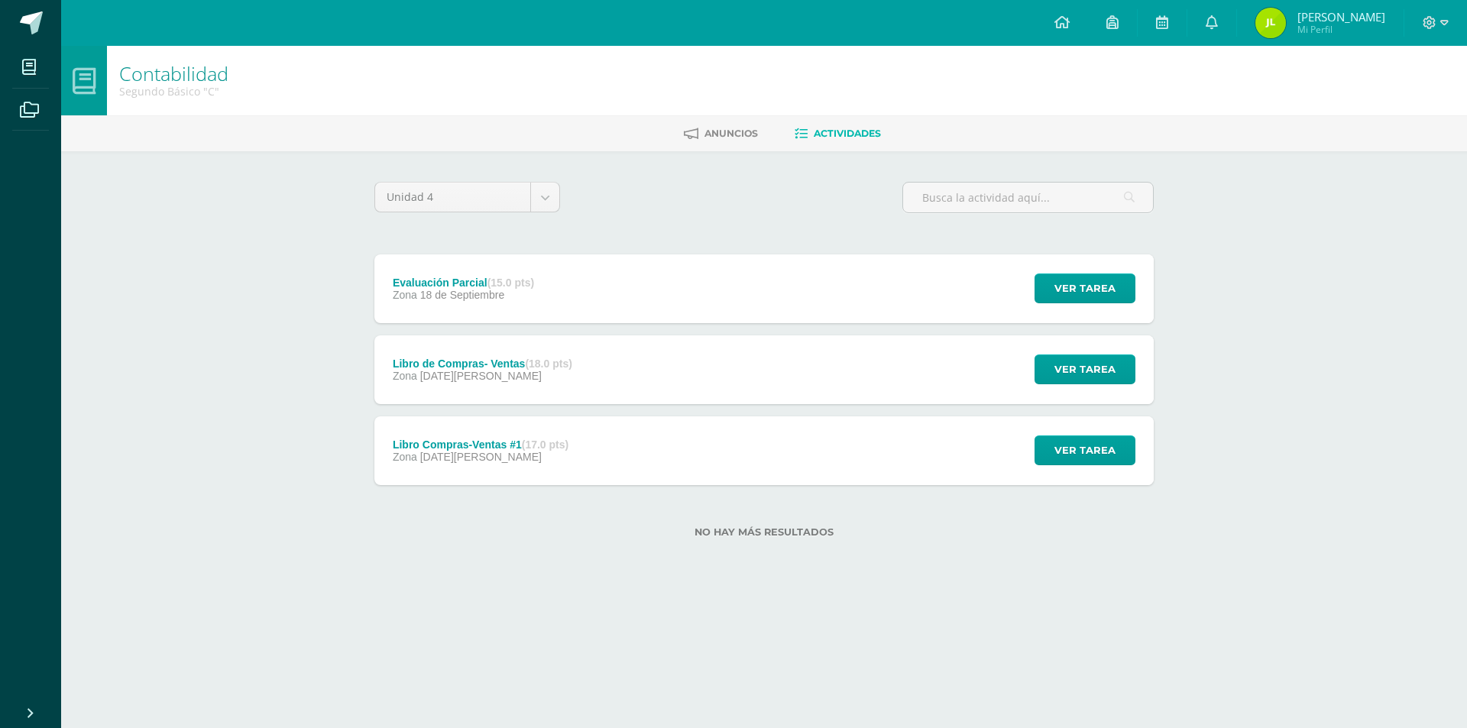
click at [580, 432] on div "Libro Compras-Ventas #1 (17.0 pts) Zona [DATE][PERSON_NAME]" at bounding box center [480, 450] width 212 height 69
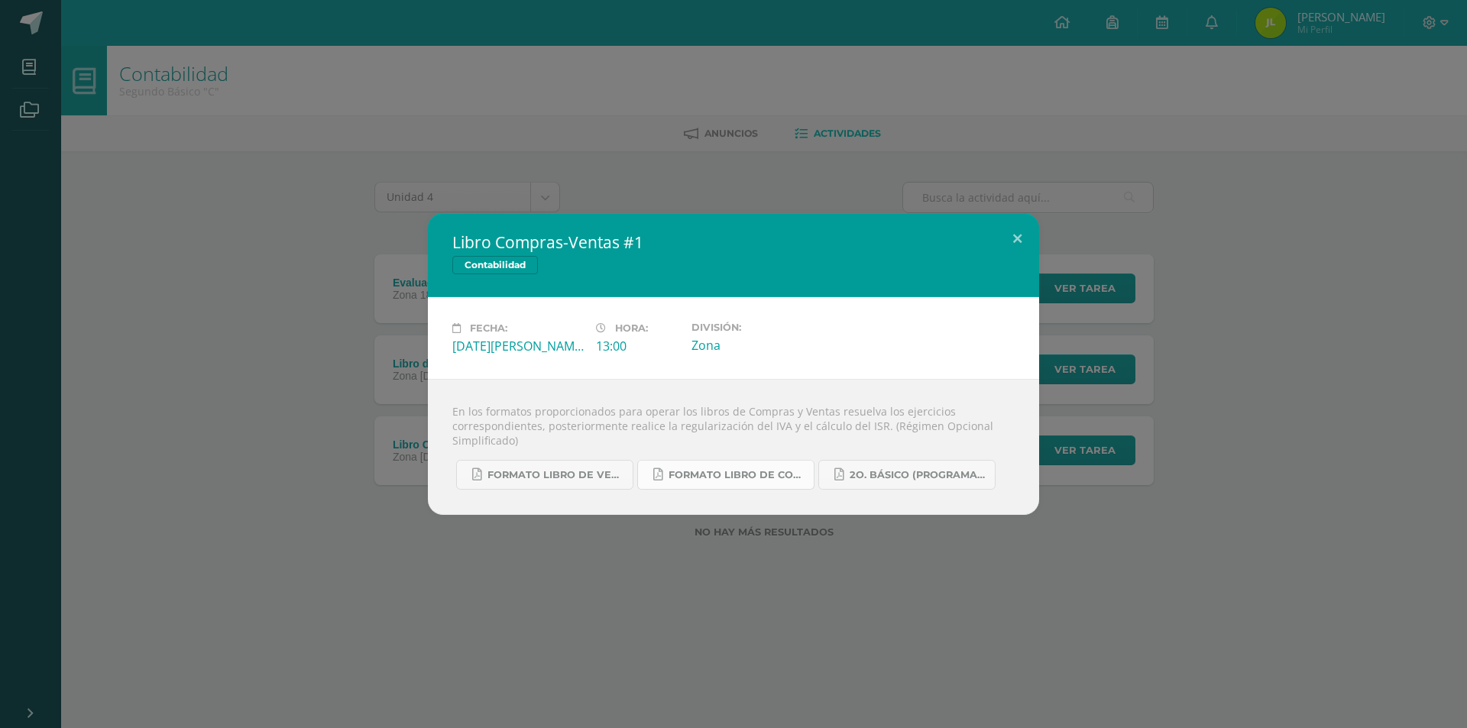
click at [767, 476] on span "Formato Libro de Compras.pdf" at bounding box center [737, 475] width 138 height 12
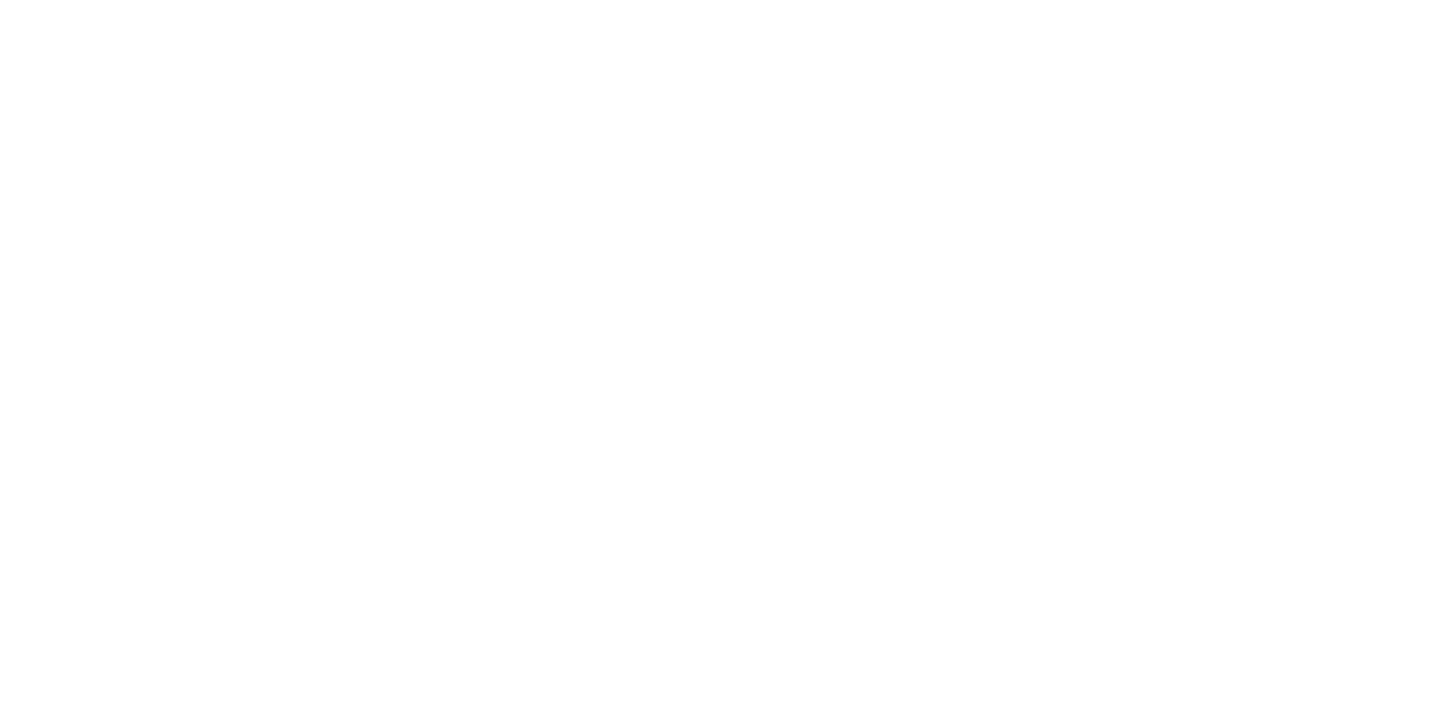
click at [0, 0] on html at bounding box center [0, 0] width 0 height 0
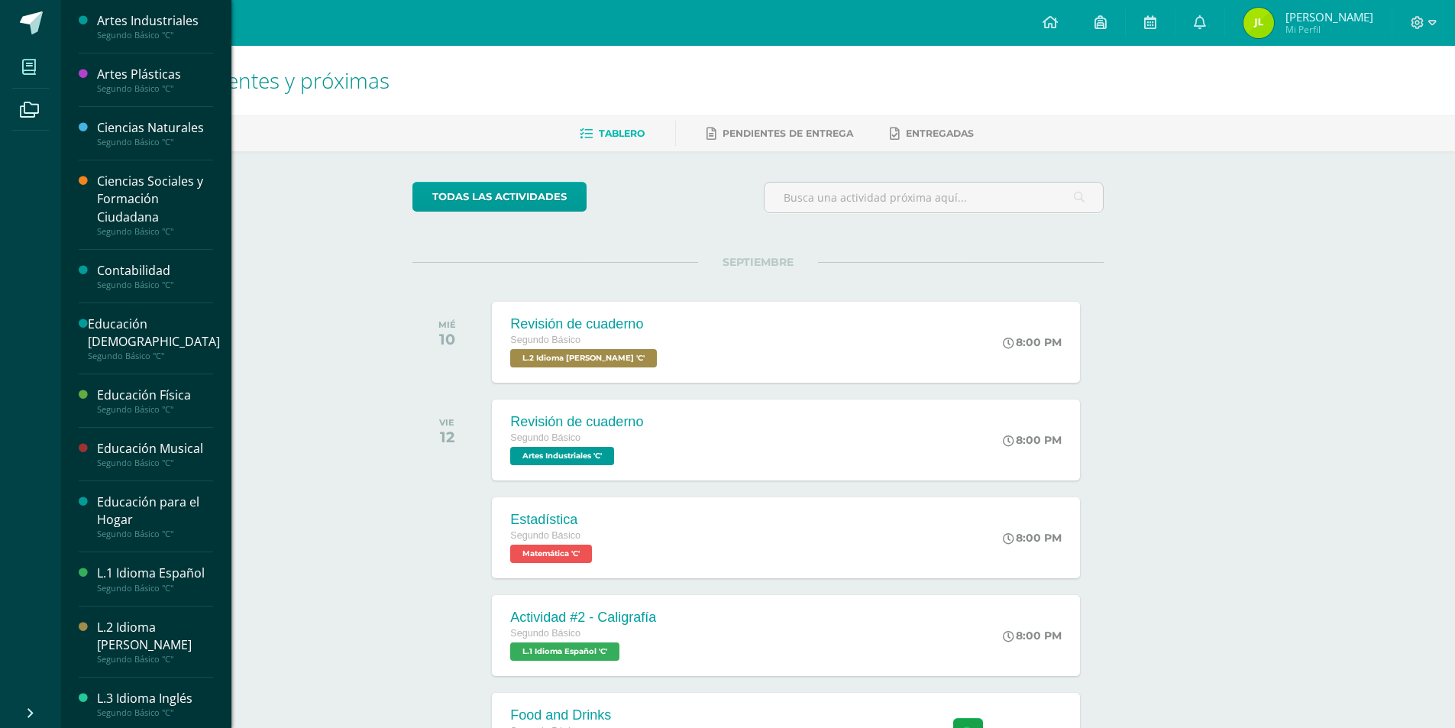
click at [35, 67] on icon at bounding box center [29, 67] width 14 height 15
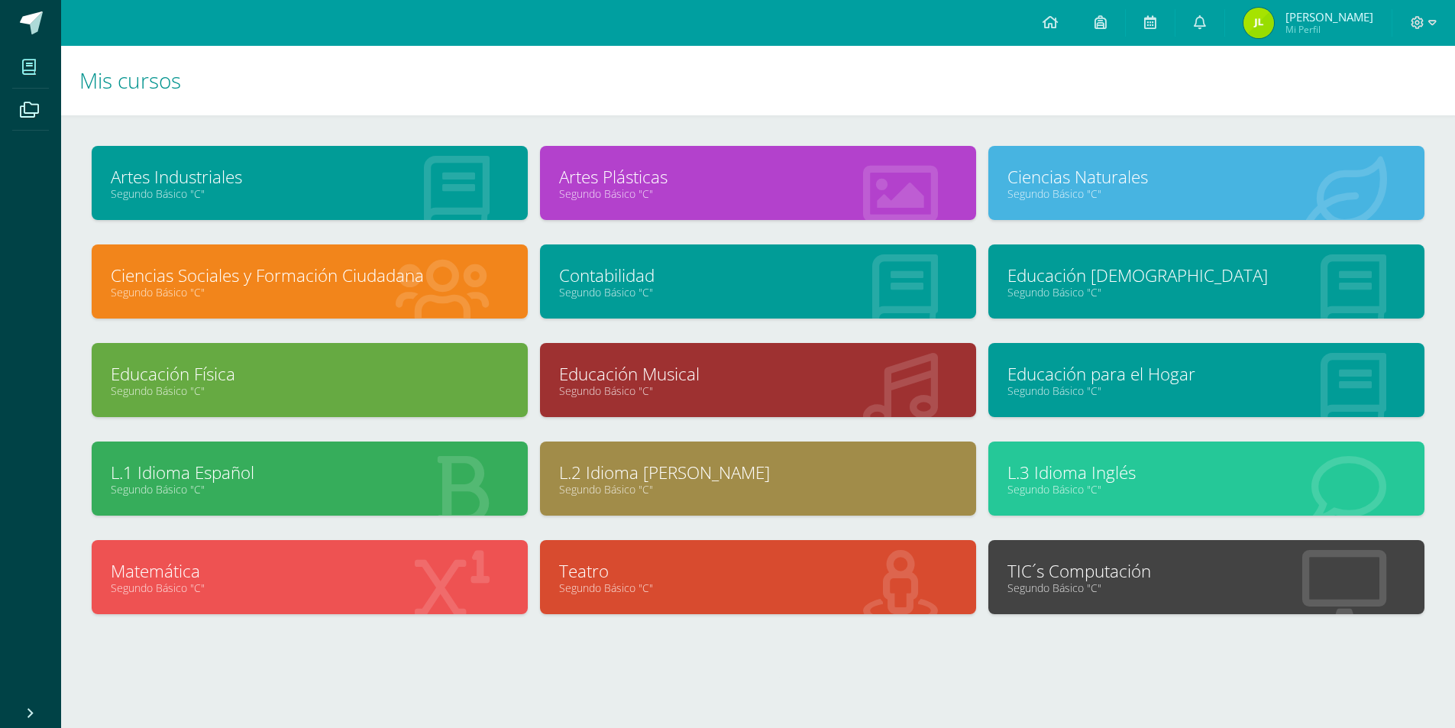
click at [659, 293] on link "Segundo Básico "C"" at bounding box center [758, 292] width 398 height 15
click at [659, 286] on link "Segundo Básico "C"" at bounding box center [758, 292] width 398 height 15
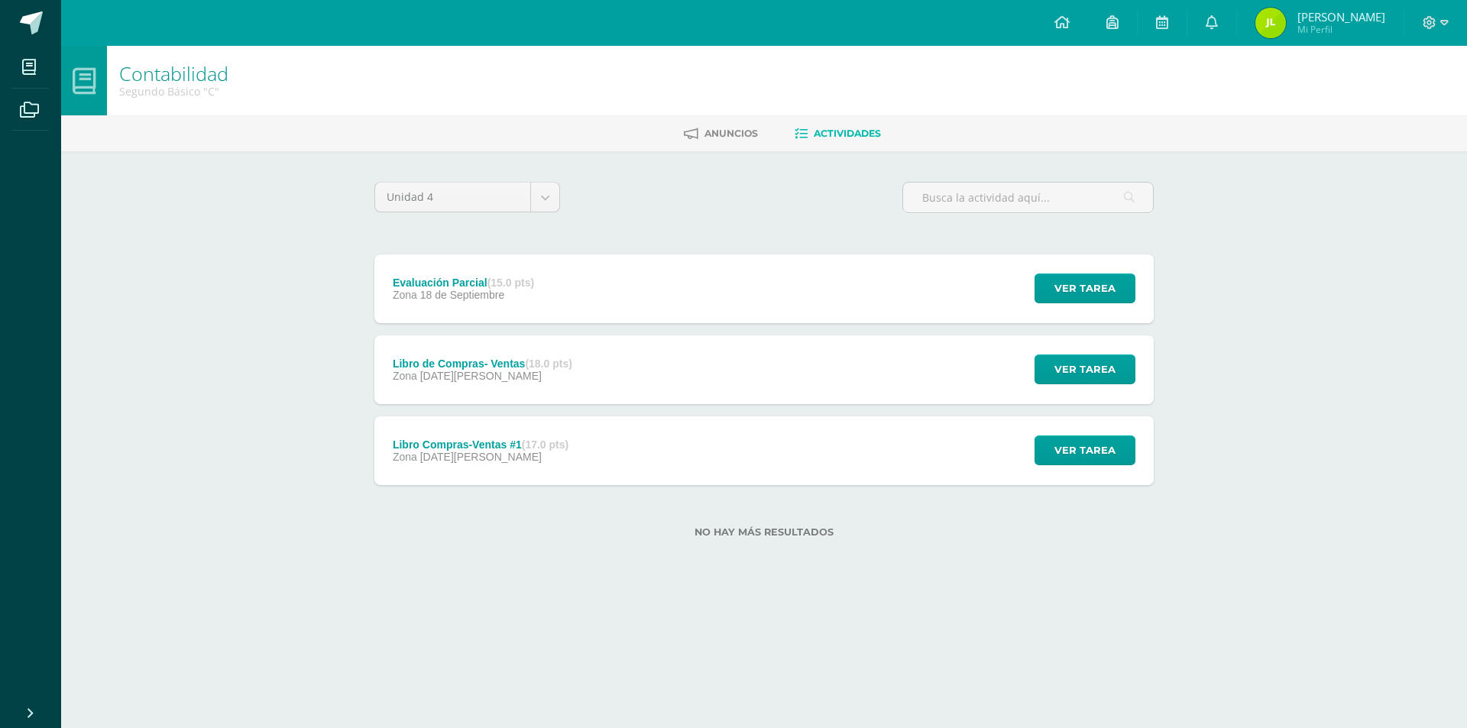
click at [730, 386] on div "Libro de Compras- Ventas (18.0 pts) Zona [DATE][PERSON_NAME] Ver tarea Libro de…" at bounding box center [763, 369] width 779 height 69
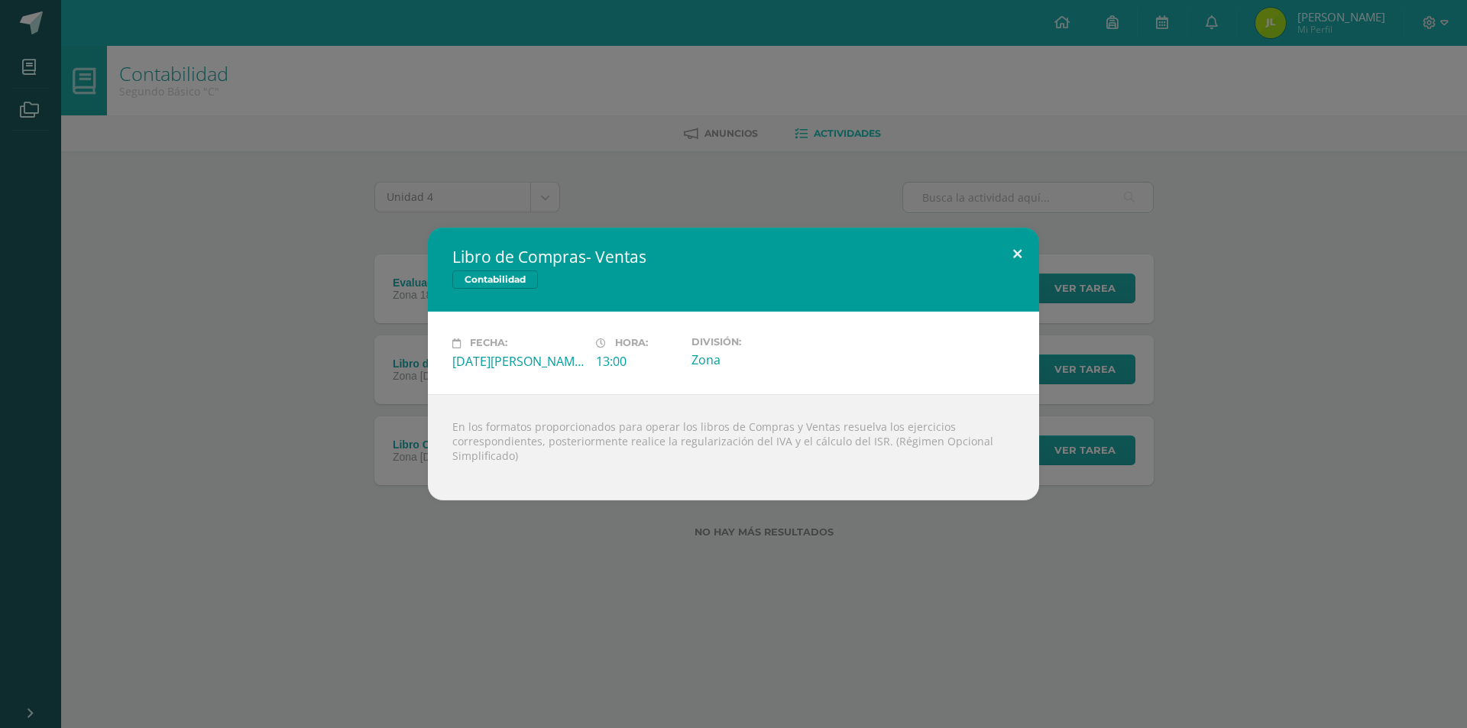
click at [1015, 250] on button at bounding box center [1017, 254] width 44 height 52
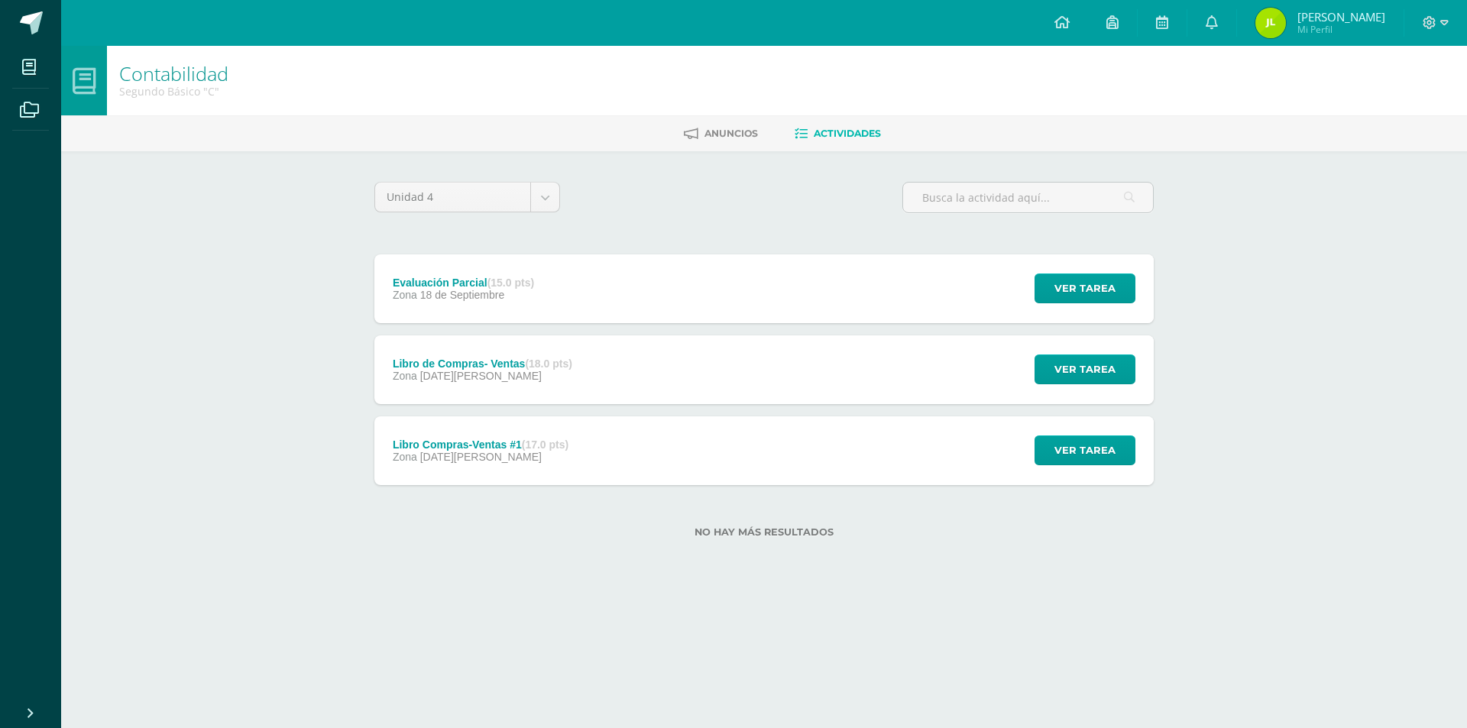
click at [846, 470] on div "Libro Compras-Ventas #1 (17.0 pts) Zona [DATE][PERSON_NAME] Ver tarea Libro Com…" at bounding box center [763, 450] width 779 height 69
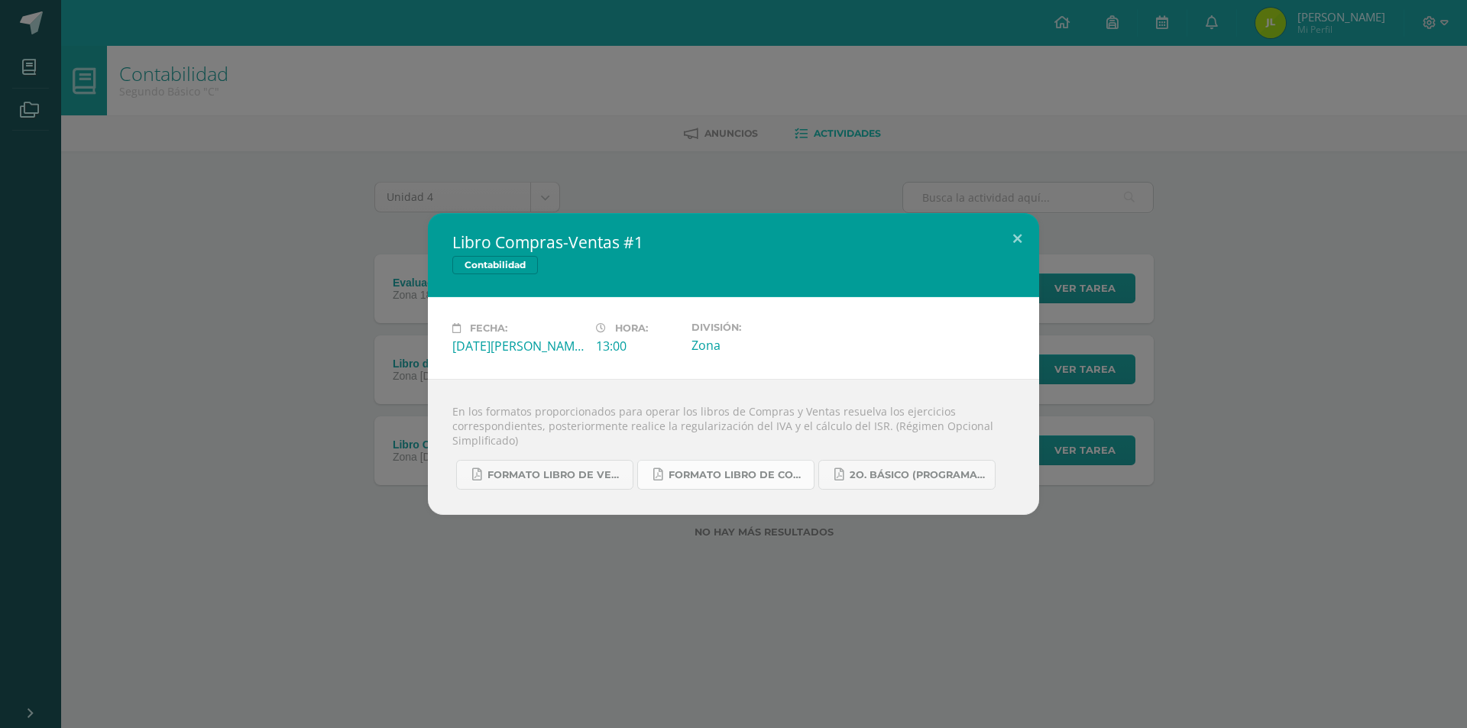
click at [766, 477] on span "Formato Libro de Compras.pdf" at bounding box center [737, 475] width 138 height 12
